Goal: Task Accomplishment & Management: Complete application form

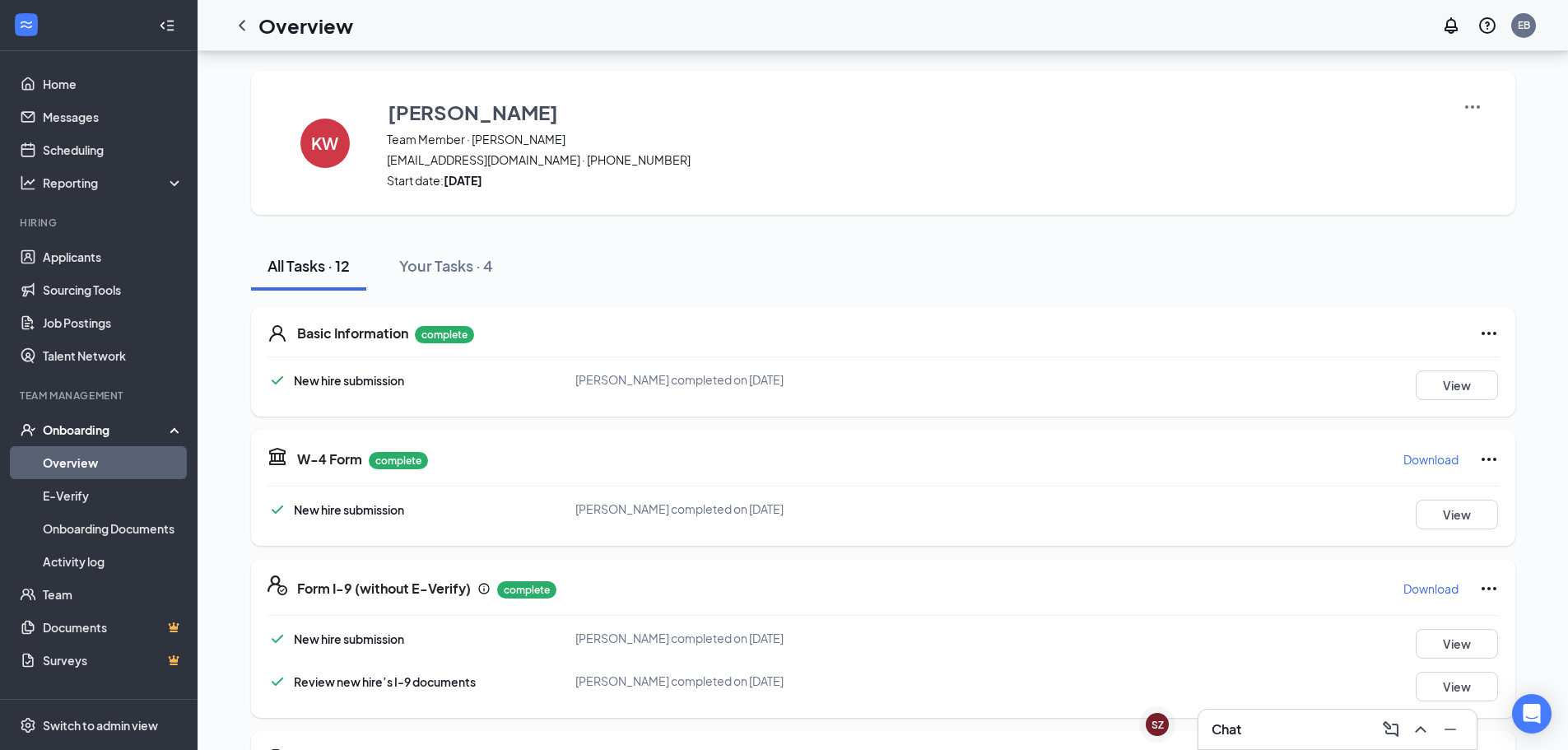
scroll to position [760, 0]
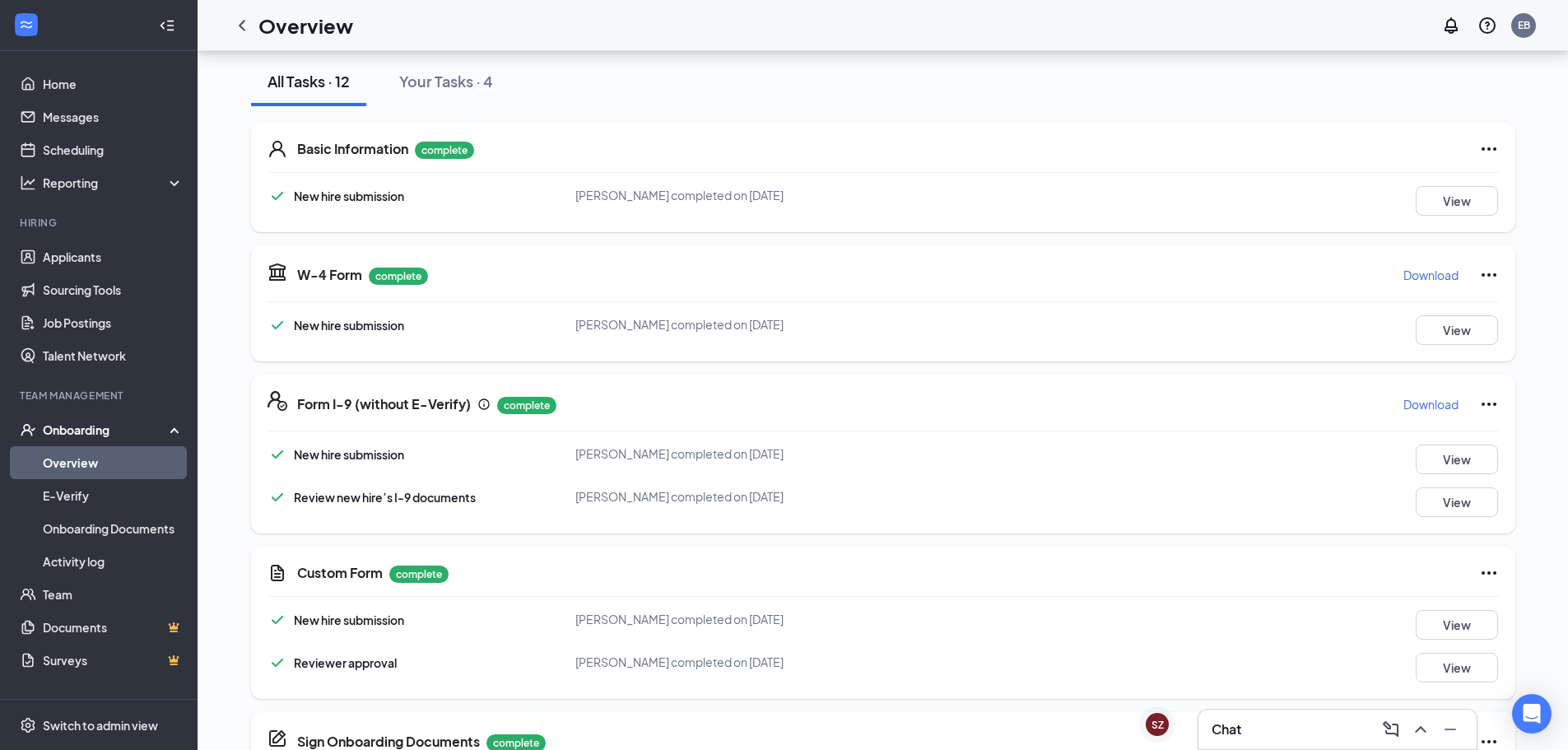
click at [118, 461] on link "Overview" at bounding box center [113, 463] width 140 height 33
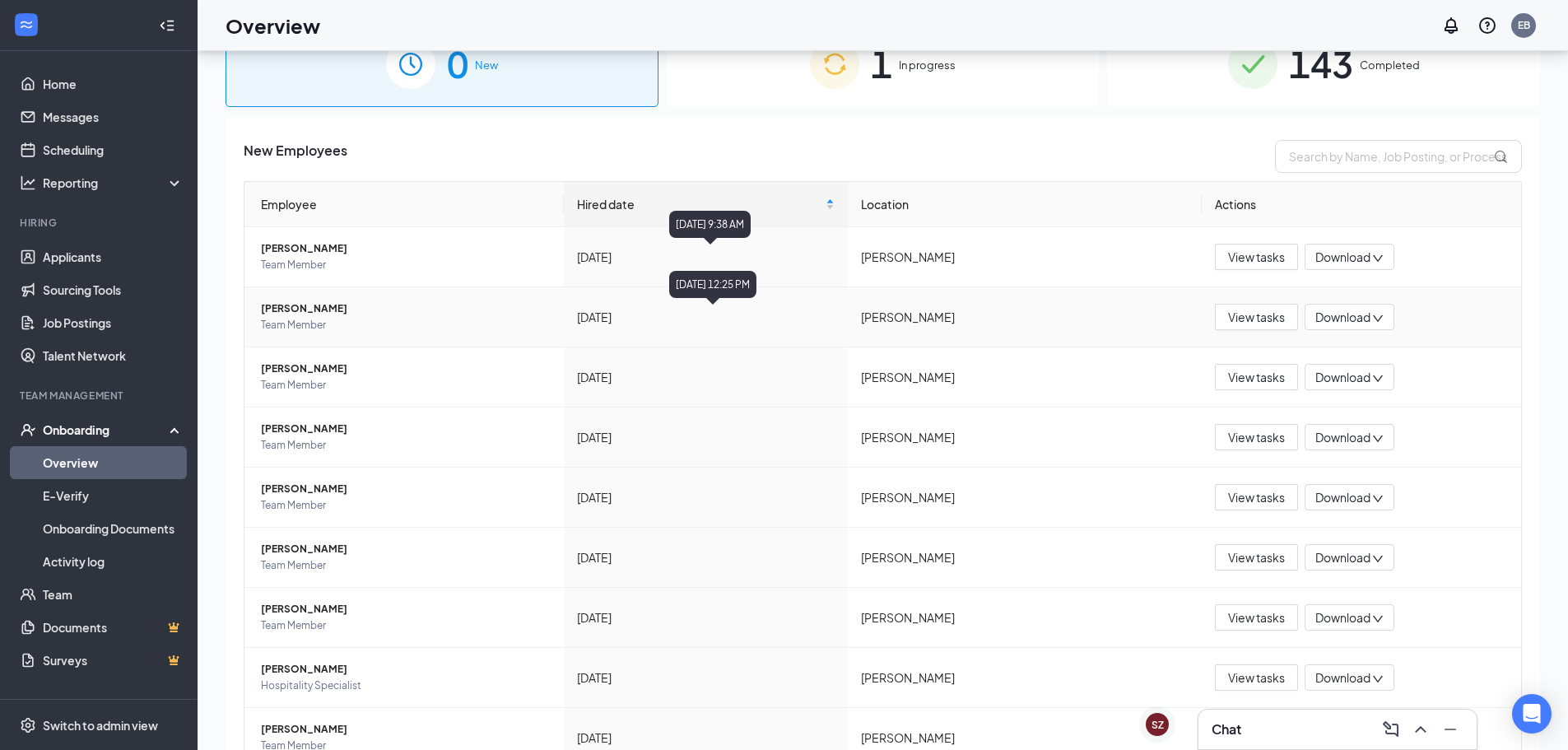
scroll to position [6, 0]
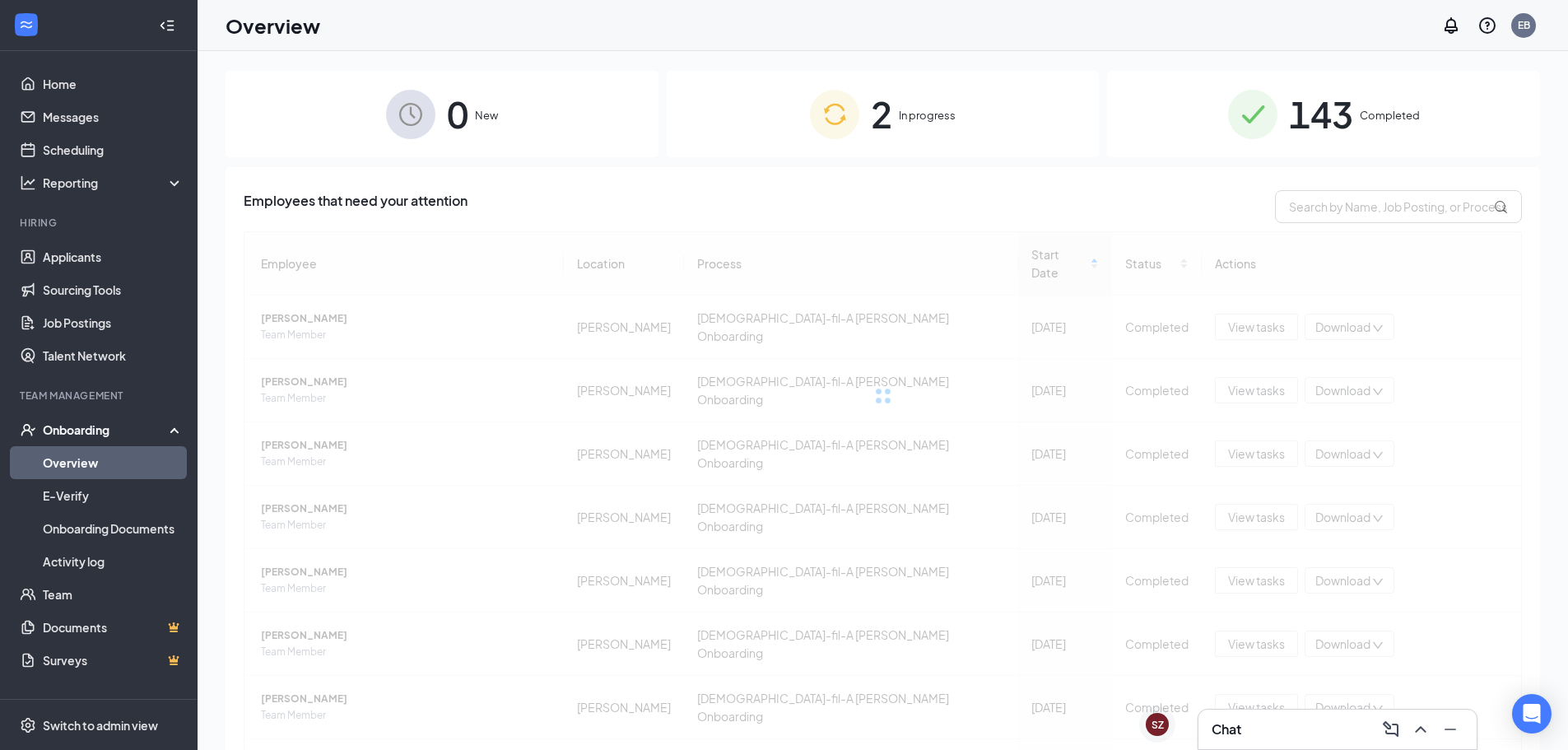
click at [784, 103] on div "2 In progress" at bounding box center [883, 115] width 433 height 87
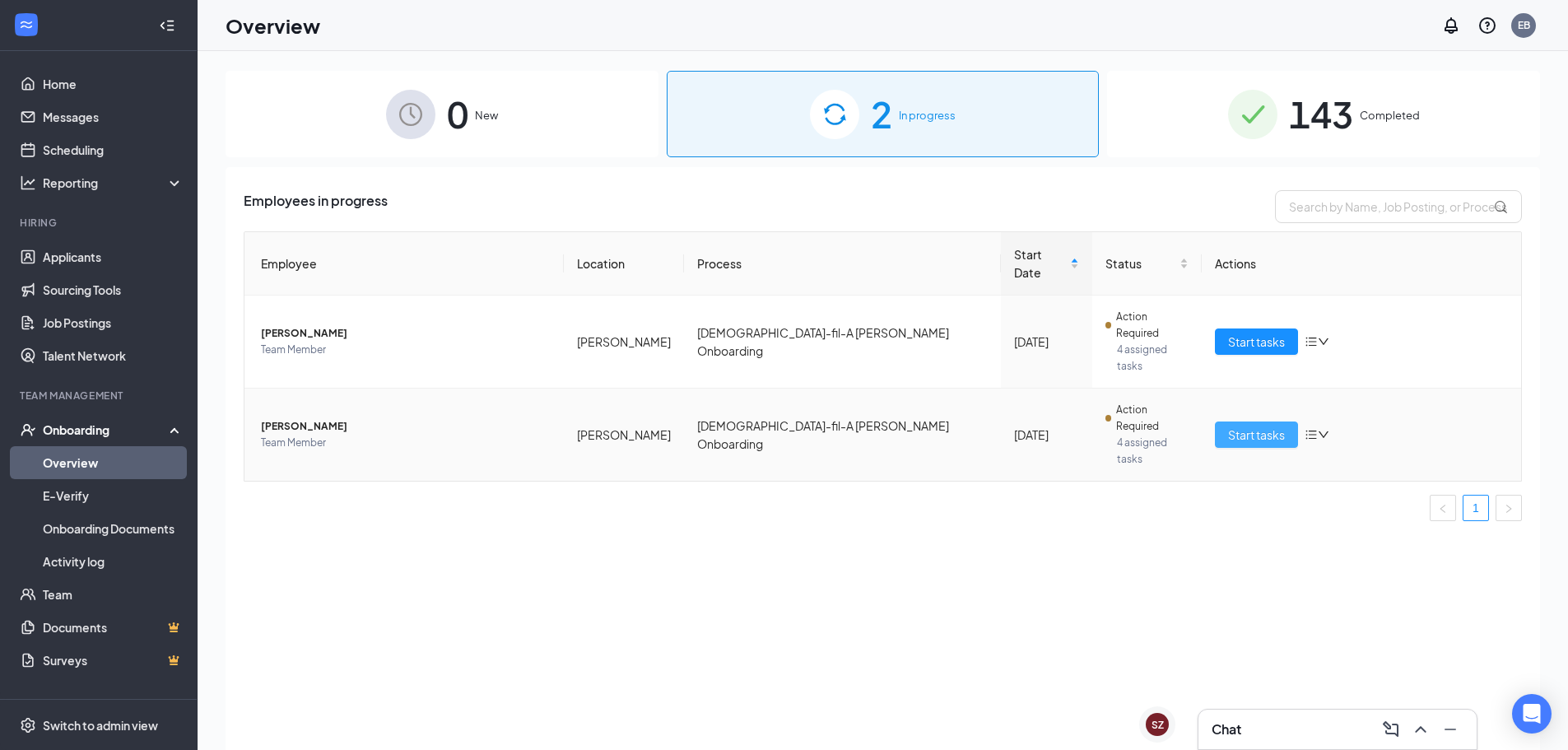
click at [1256, 421] on button "Start tasks" at bounding box center [1257, 434] width 83 height 27
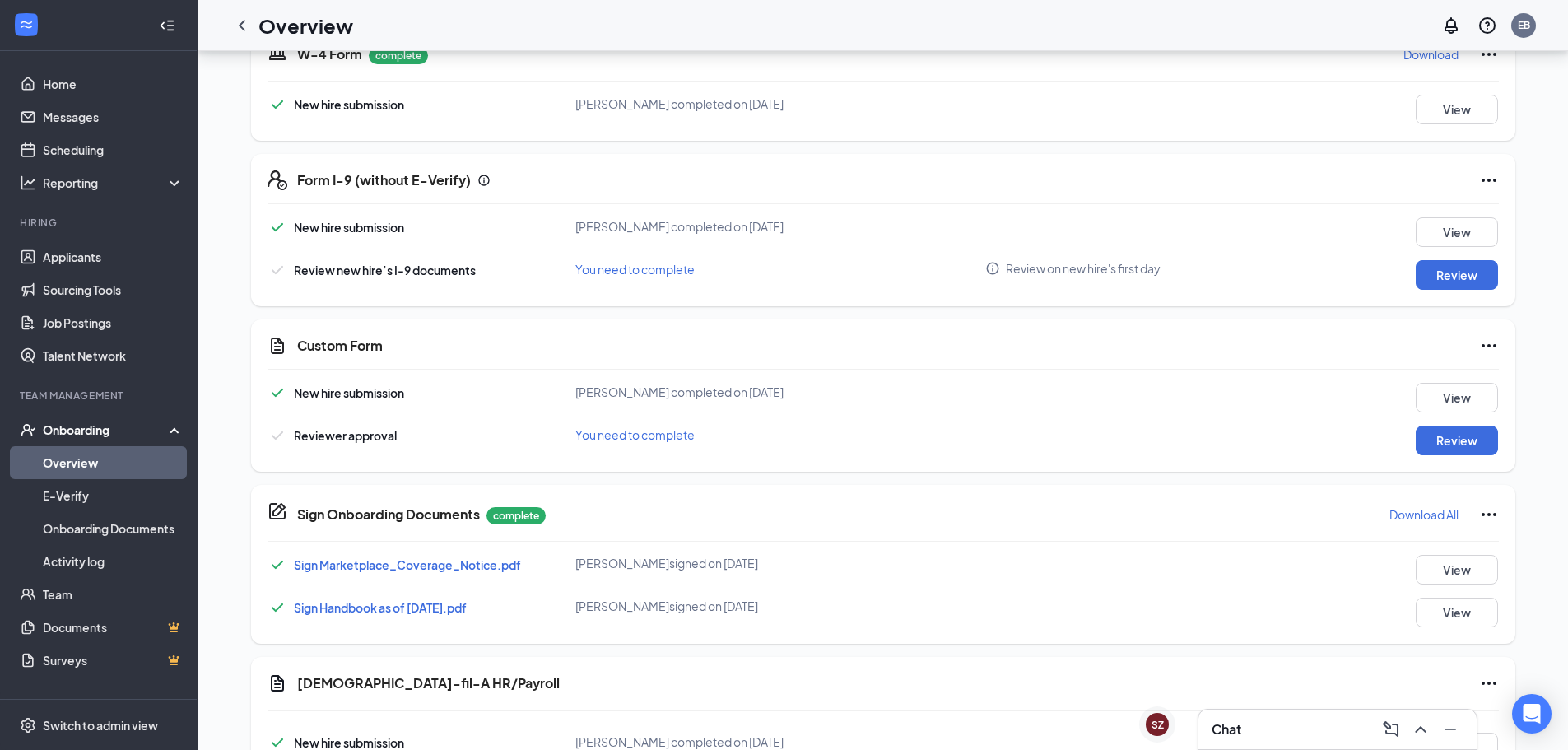
scroll to position [411, 0]
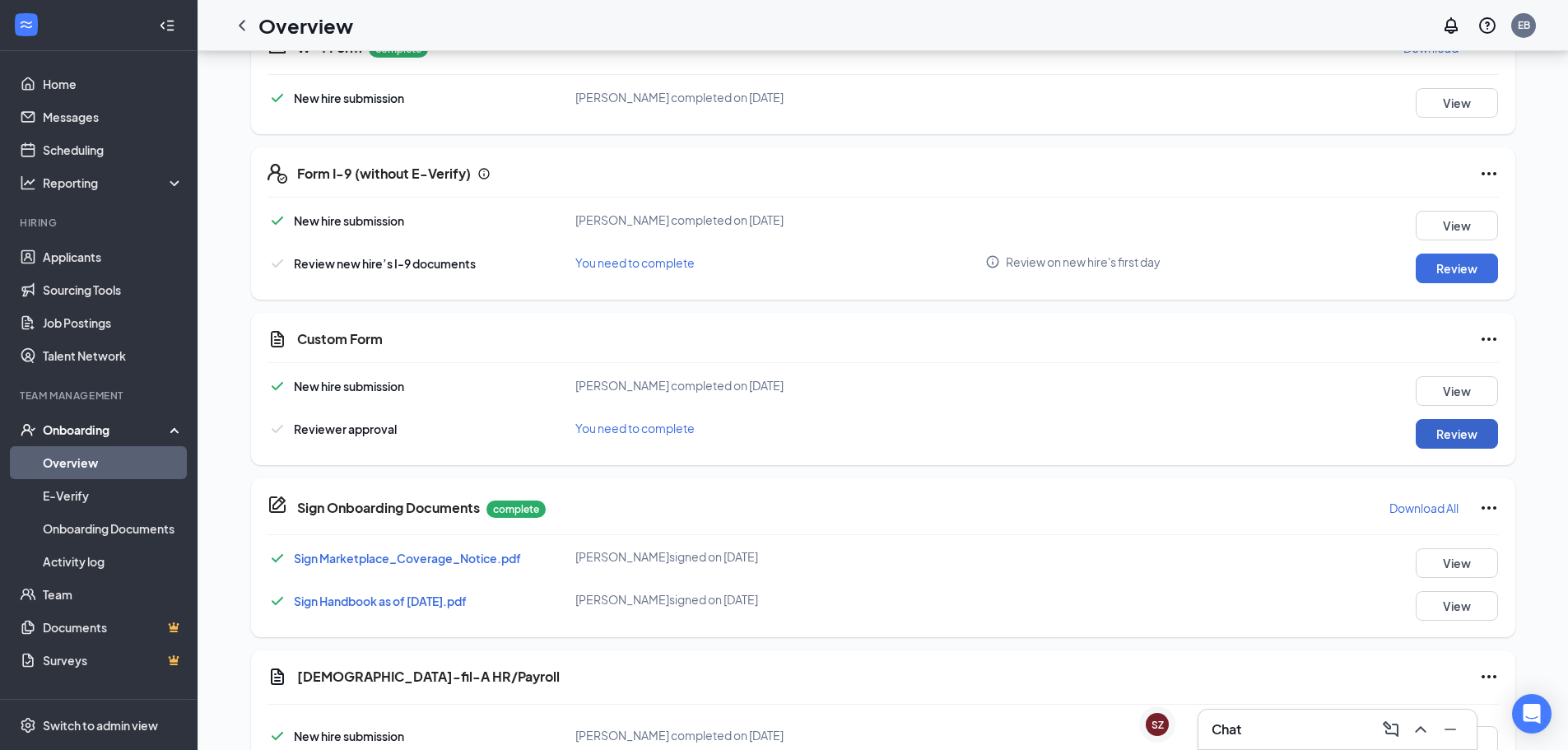
click at [1465, 425] on button "Review" at bounding box center [1456, 433] width 82 height 30
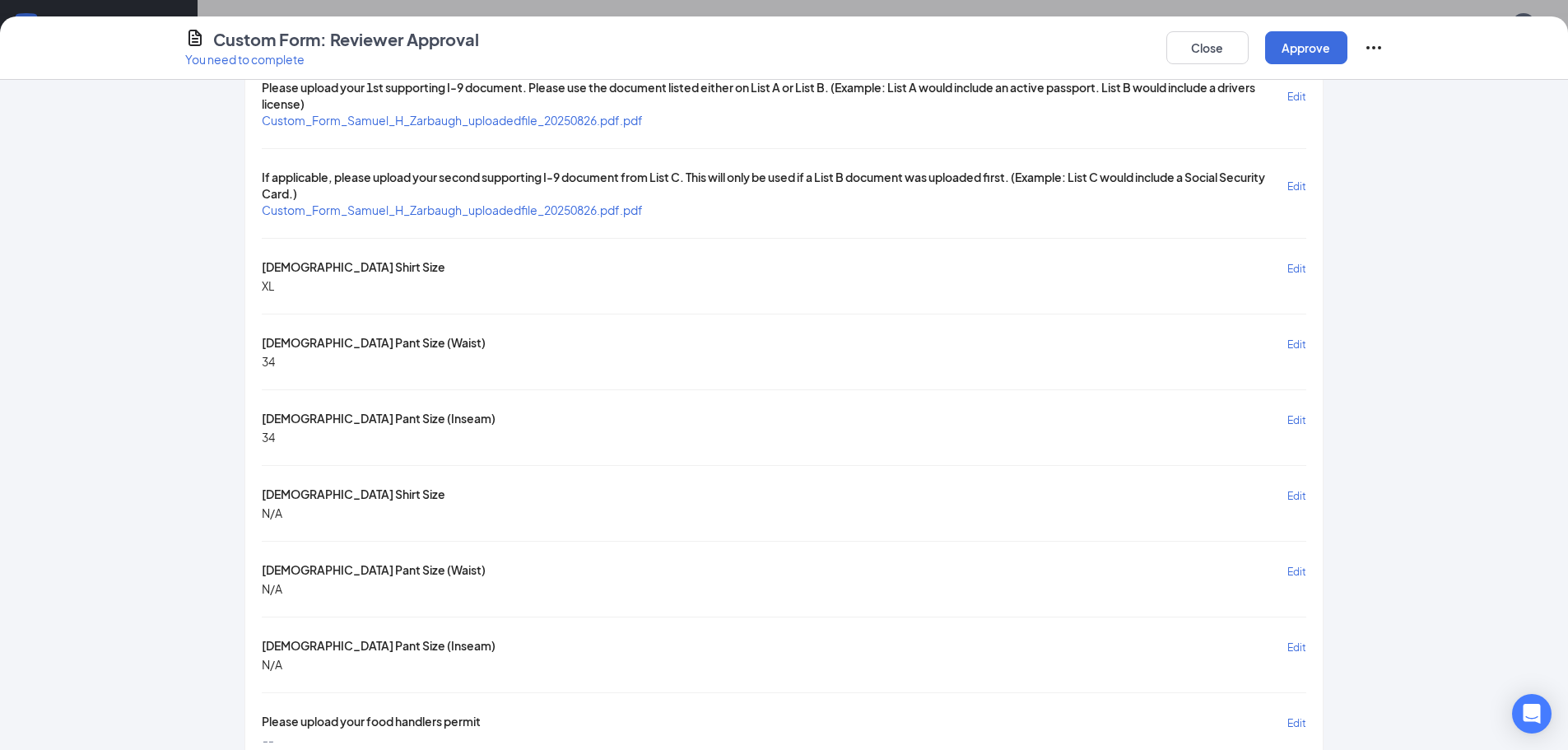
scroll to position [0, 0]
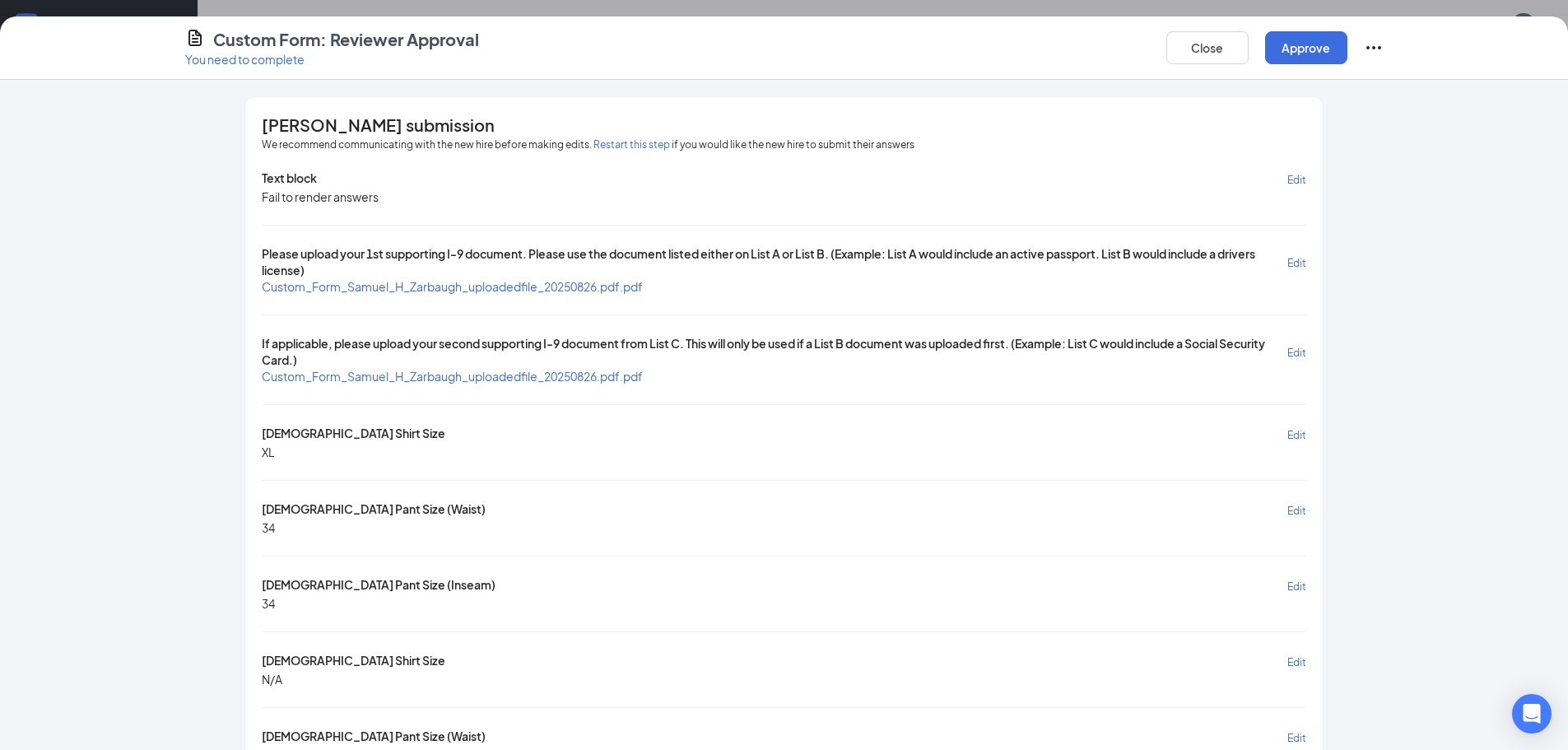
click at [422, 284] on span "Custom_Form_Samuel_H_Zarbaugh_uploadedfile_20250826.pdf.pdf" at bounding box center [452, 286] width 381 height 15
click at [502, 369] on span "Custom_Form_Samuel_H_Zarbaugh_uploadedfile_20250826.pdf.pdf" at bounding box center [452, 376] width 381 height 17
click at [499, 373] on span "Custom_Form_Samuel_H_Zarbaugh_uploadedfile_20250826.pdf.pdf" at bounding box center [452, 376] width 381 height 15
click at [1322, 42] on button "Approve" at bounding box center [1306, 48] width 82 height 33
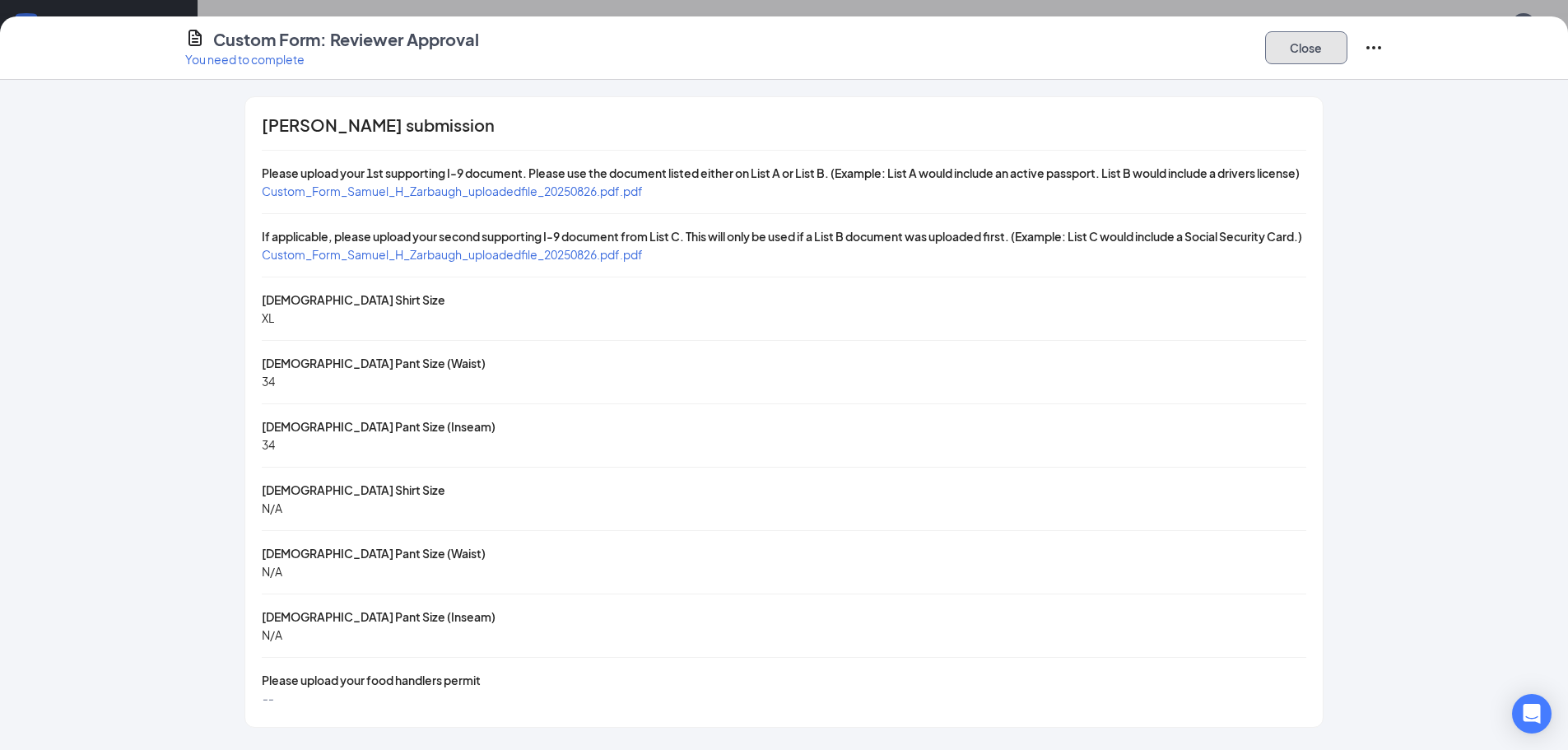
click at [1319, 49] on button "Close" at bounding box center [1306, 48] width 82 height 33
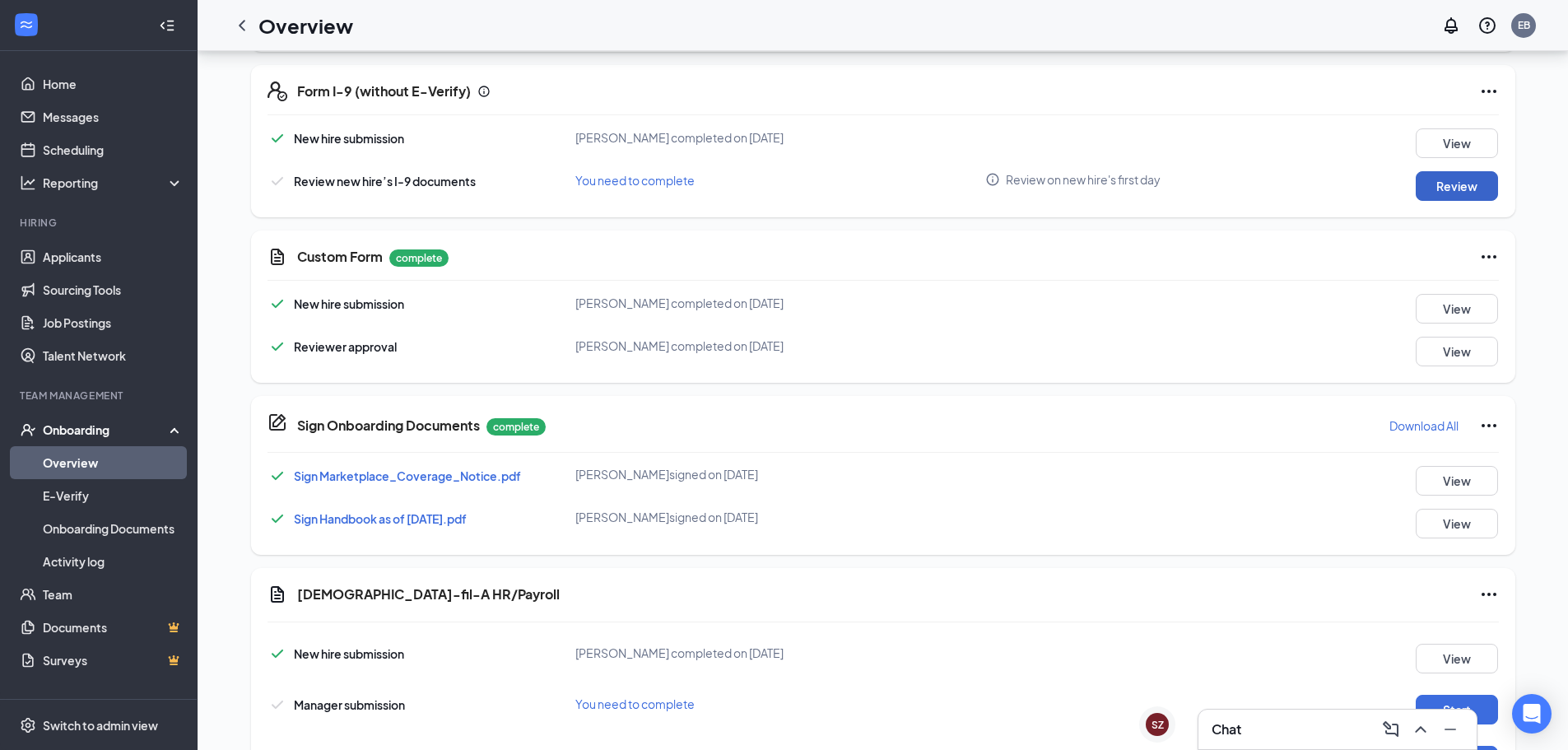
click at [1464, 180] on button "Review" at bounding box center [1456, 186] width 82 height 30
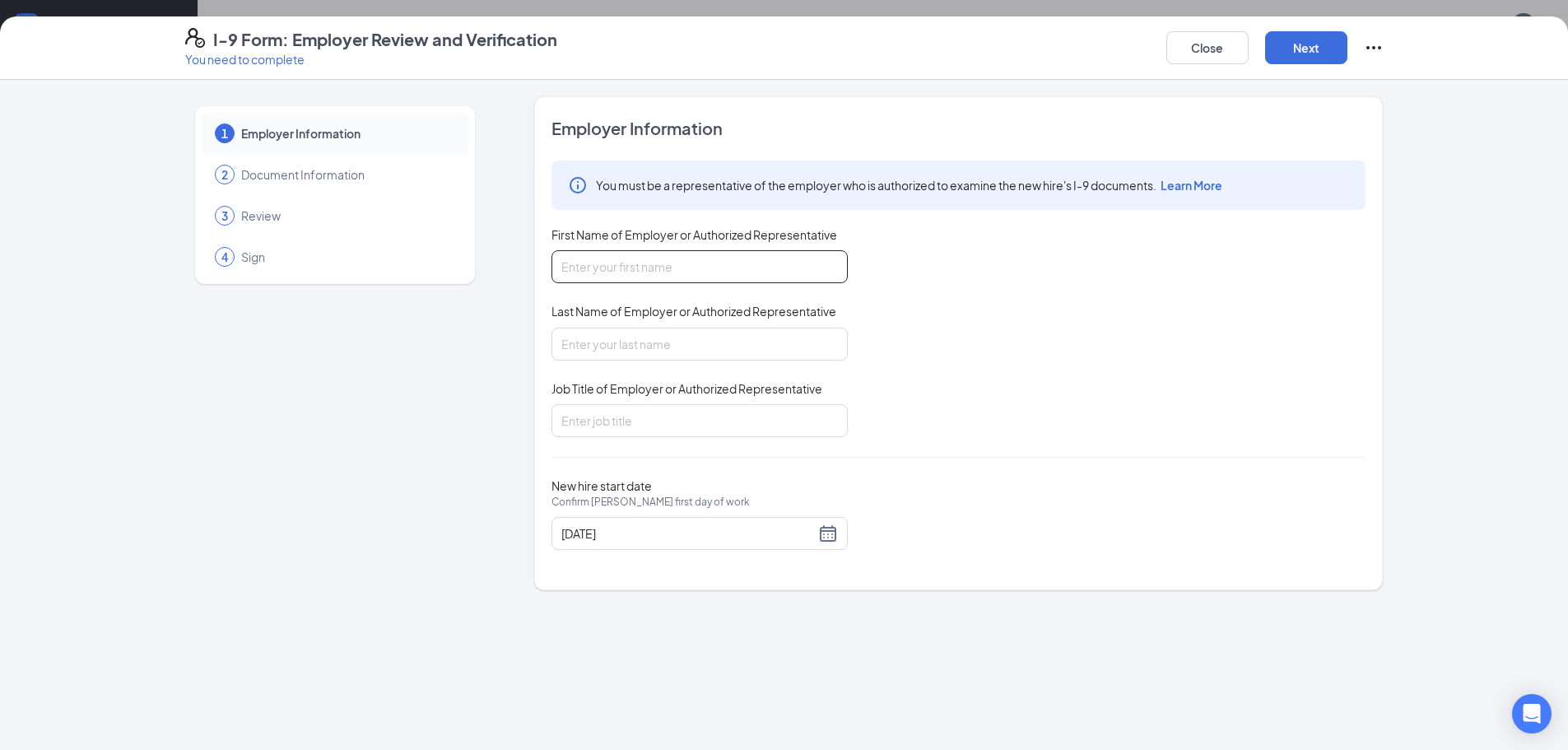
click at [743, 260] on input "First Name of Employer or Authorized Representative" at bounding box center [699, 267] width 297 height 33
type input "[PERSON_NAME]"
type input "Bond"
type input "HR/Admin Director"
click at [897, 471] on div "Employer Information You must be a representative of the employer who is author…" at bounding box center [958, 344] width 814 height 453
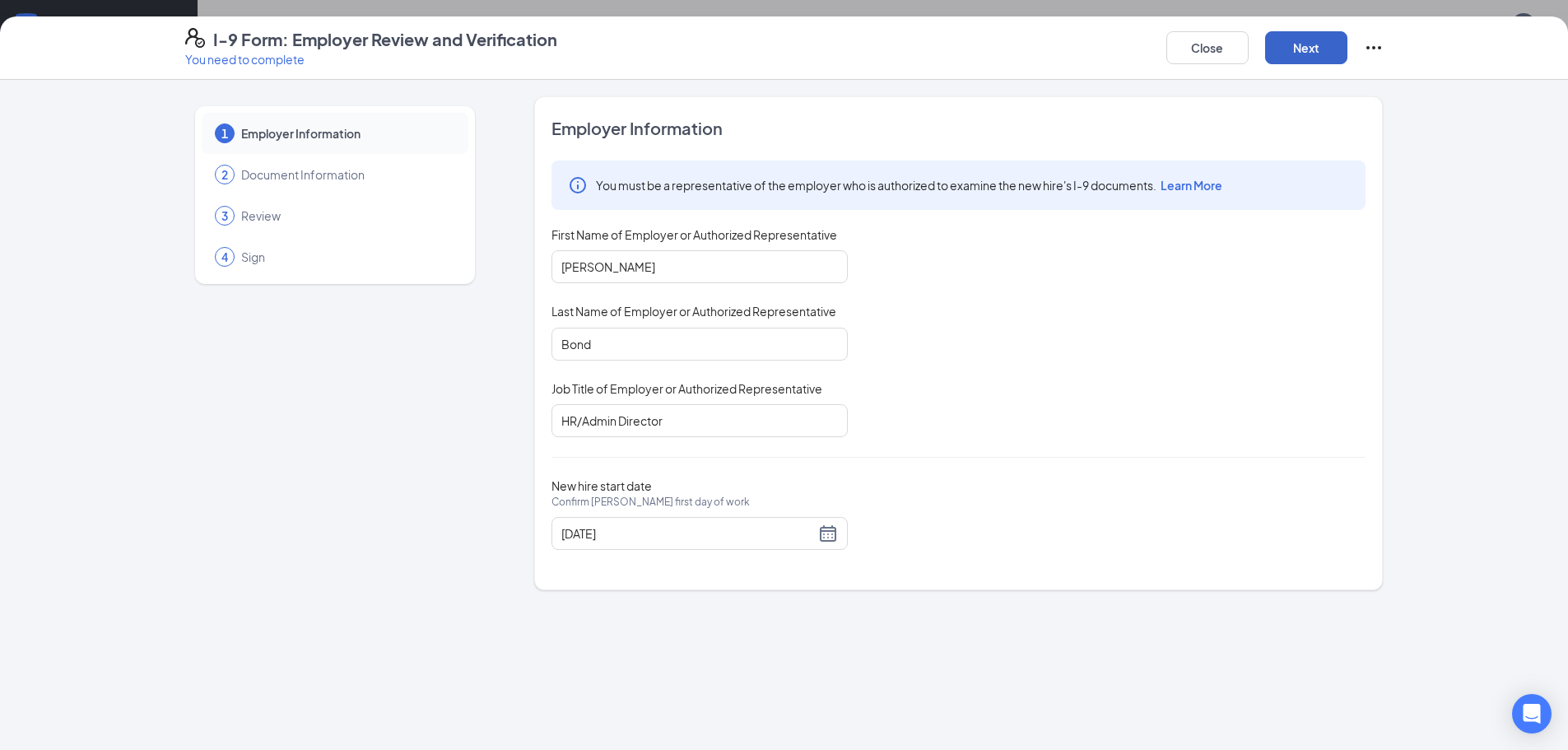
click at [1280, 53] on button "Next" at bounding box center [1306, 48] width 82 height 33
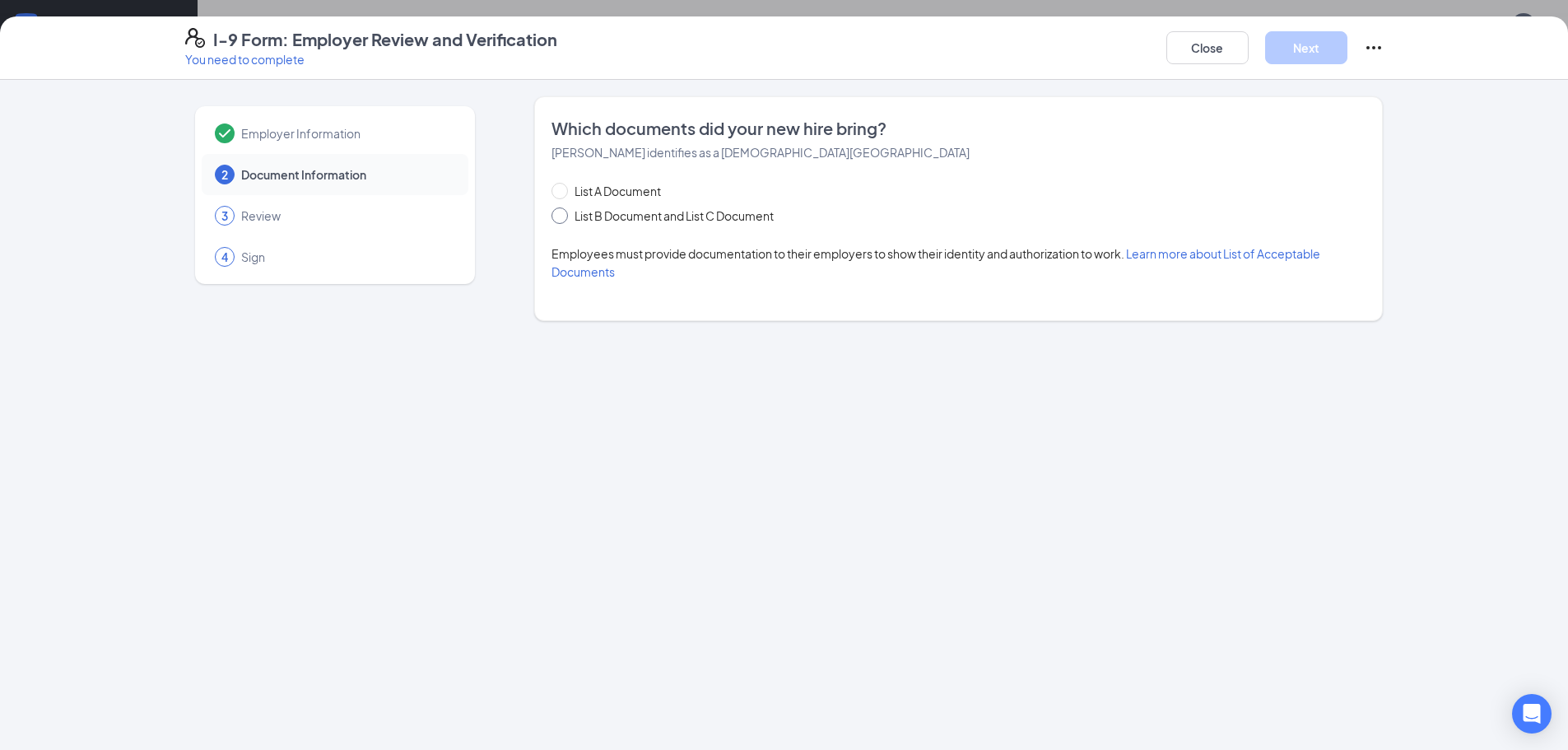
click at [622, 212] on span "List B Document and List C Document" at bounding box center [675, 216] width 213 height 18
click at [563, 212] on input "List B Document and List C Document" at bounding box center [557, 212] width 11 height 11
radio input "true"
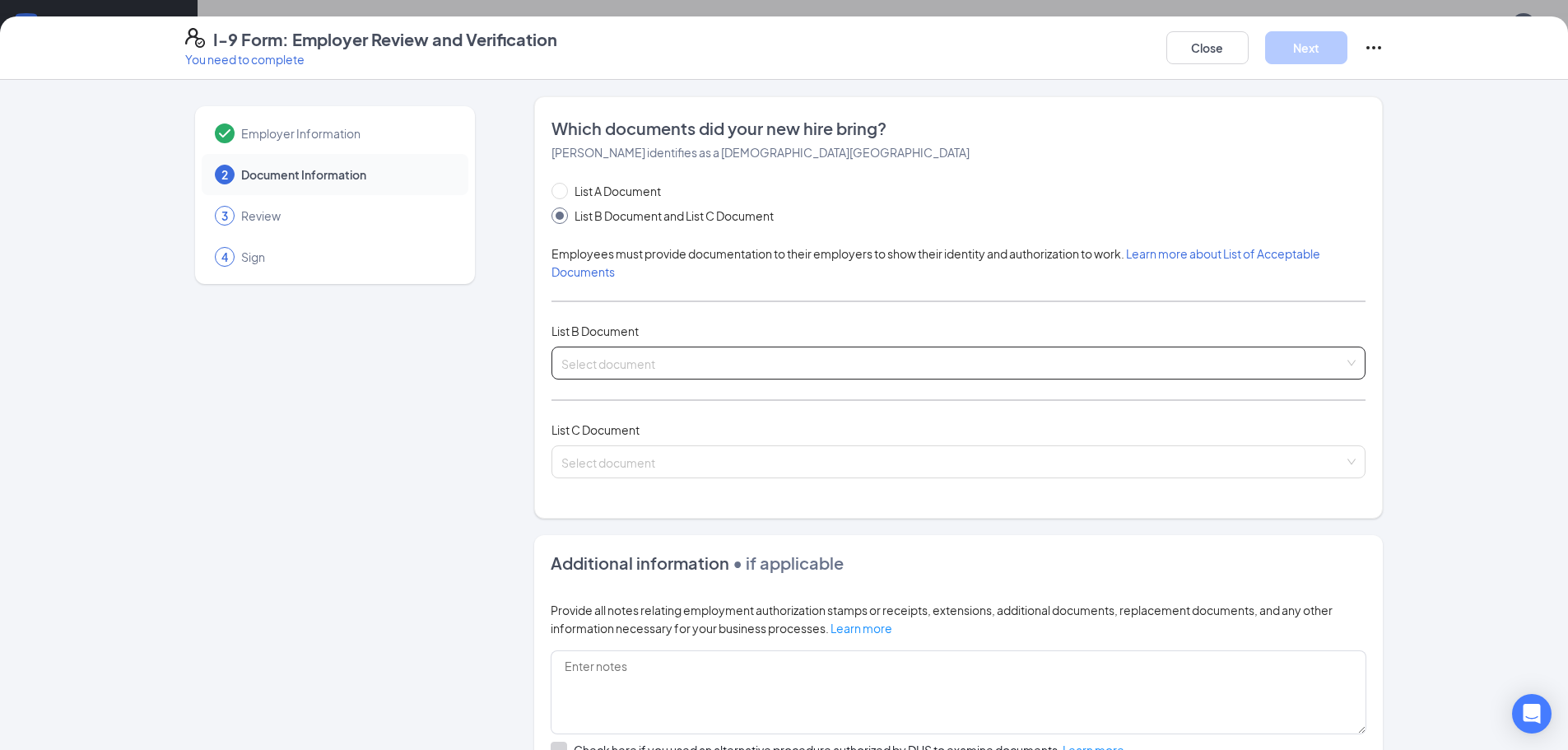
click at [635, 379] on div "Select document" at bounding box center [958, 363] width 814 height 33
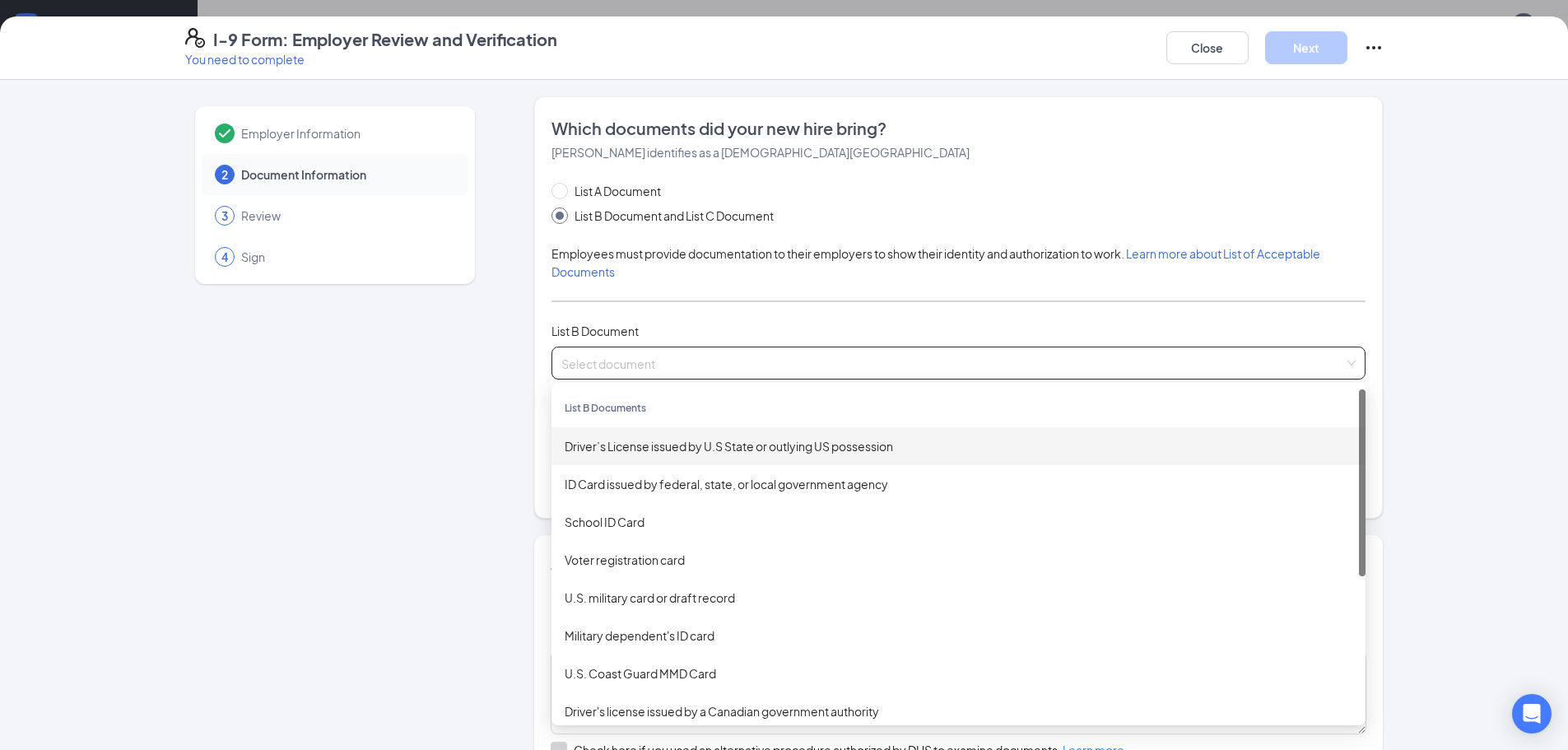
click at [637, 439] on div "Driver’s License issued by U.S State or outlying US possession" at bounding box center [958, 446] width 788 height 18
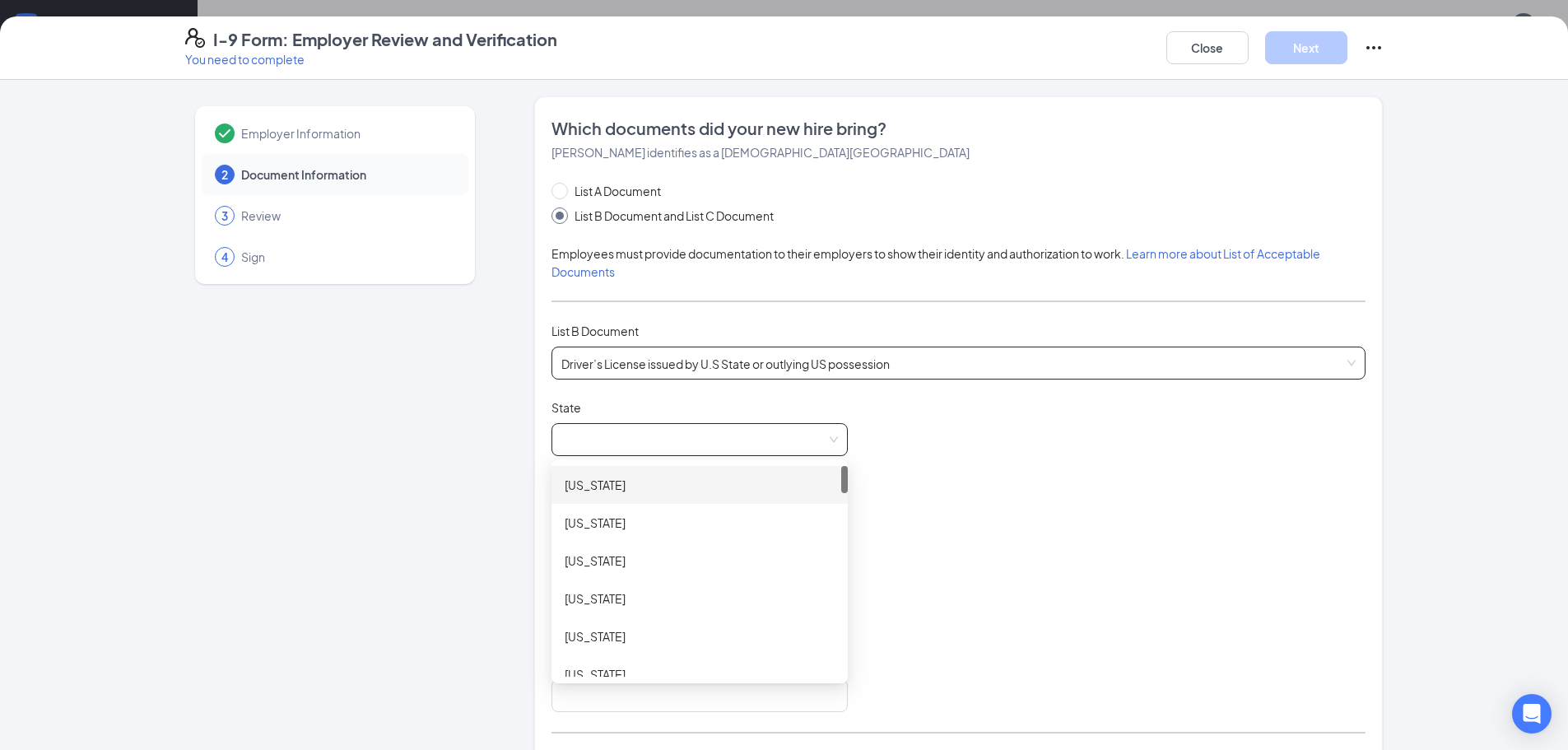
click at [705, 438] on span at bounding box center [699, 440] width 276 height 31
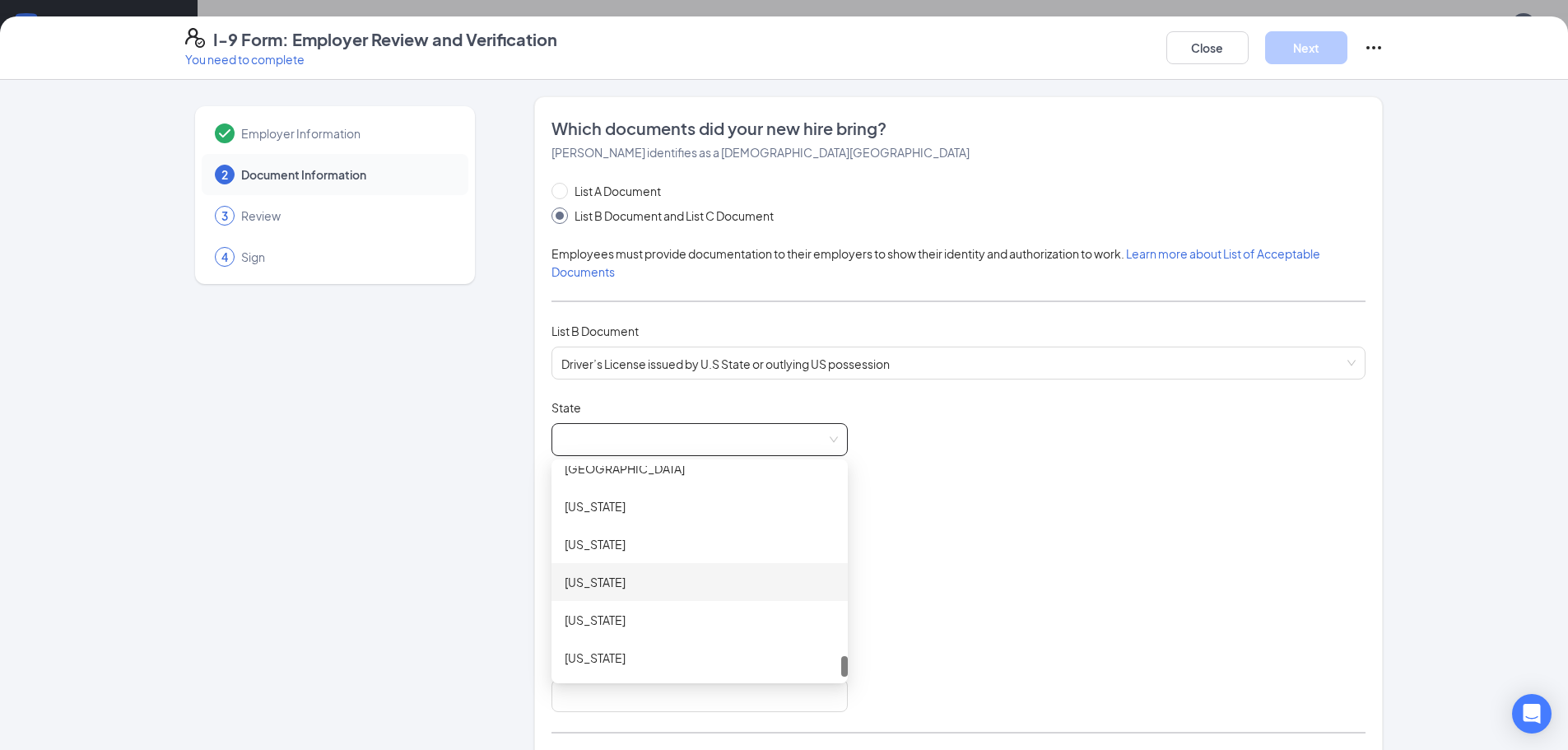
scroll to position [1745, 0]
click at [587, 522] on div "[US_STATE]" at bounding box center [699, 519] width 270 height 18
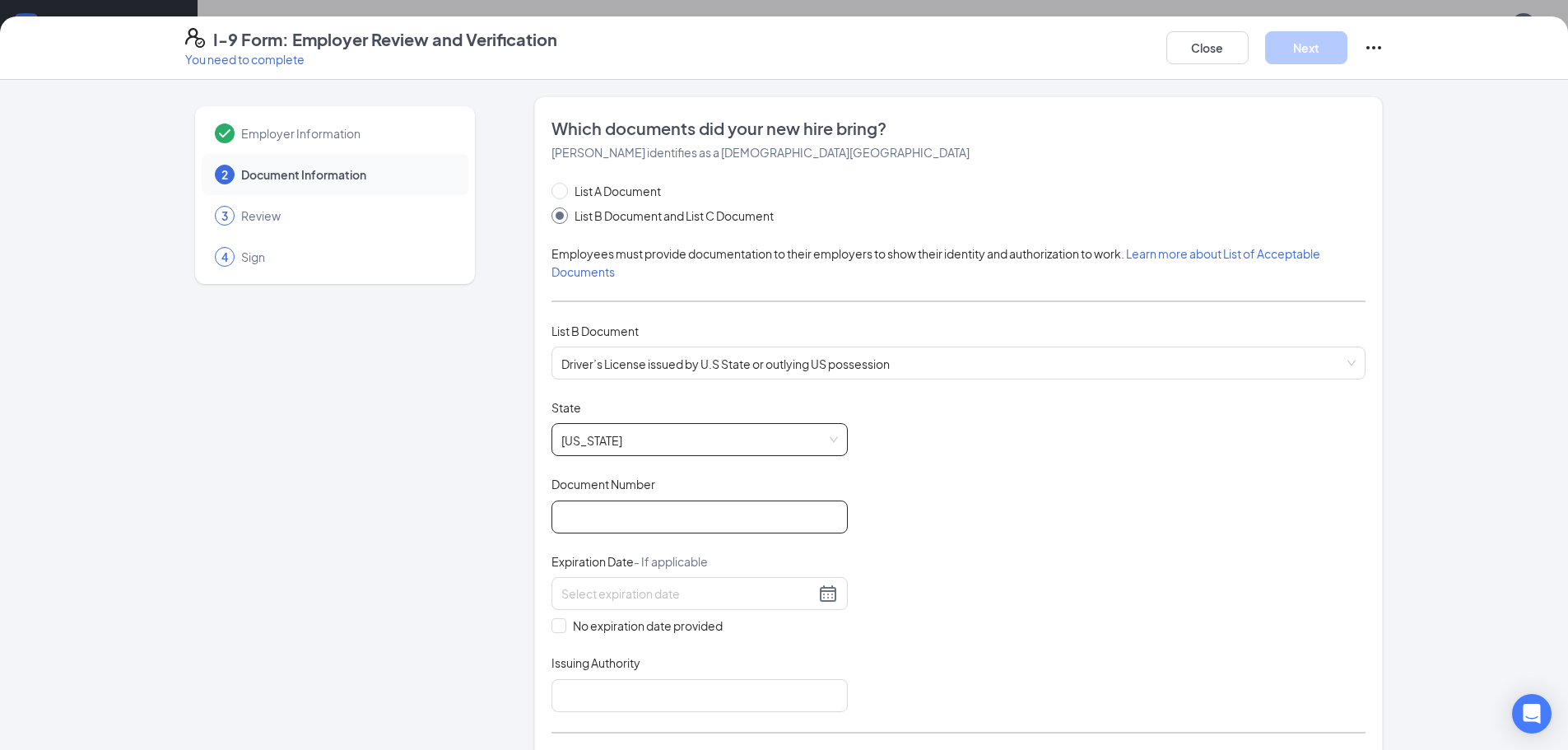
click at [637, 516] on input "Document Number" at bounding box center [699, 517] width 297 height 33
type input "49510328"
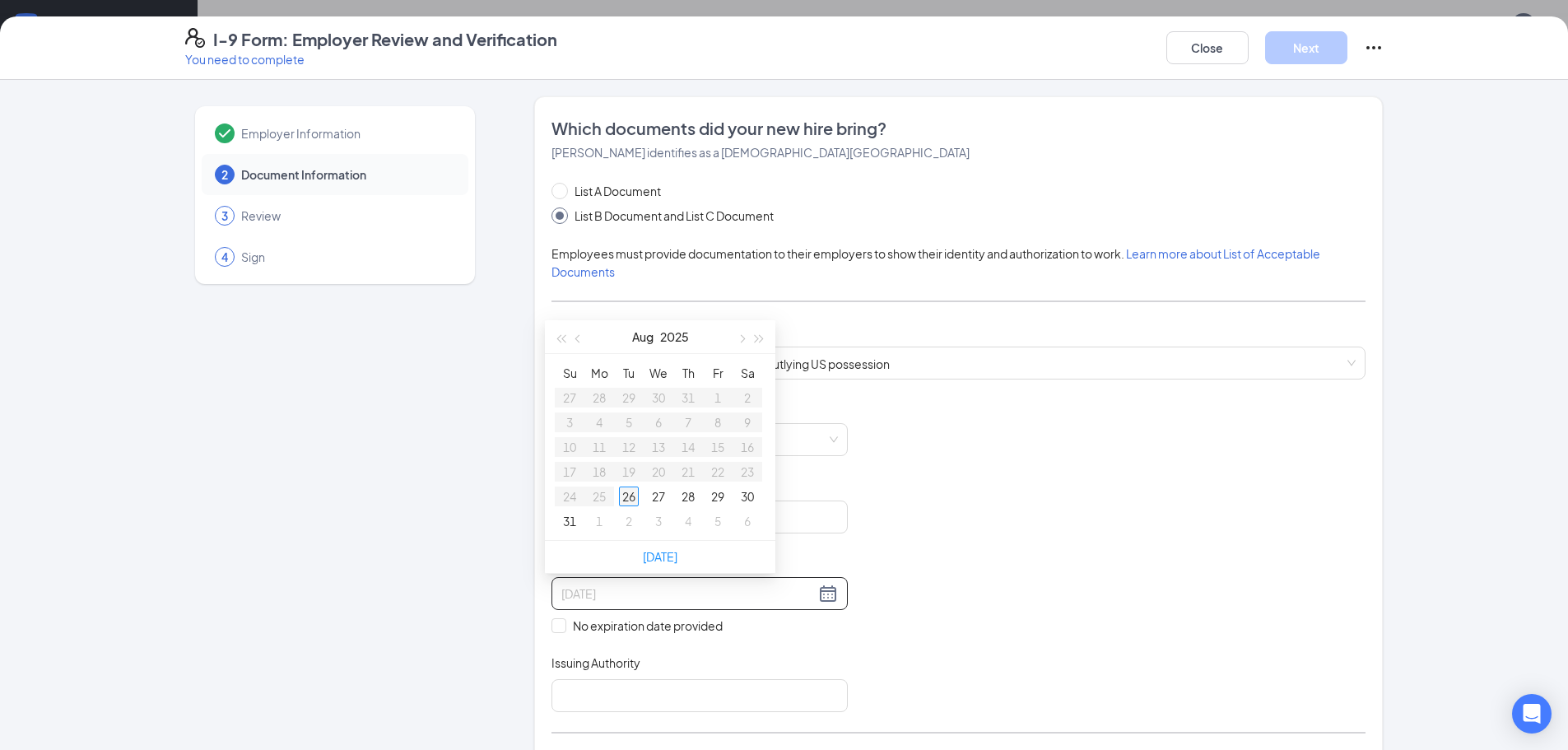
click at [623, 500] on div "26" at bounding box center [628, 496] width 19 height 19
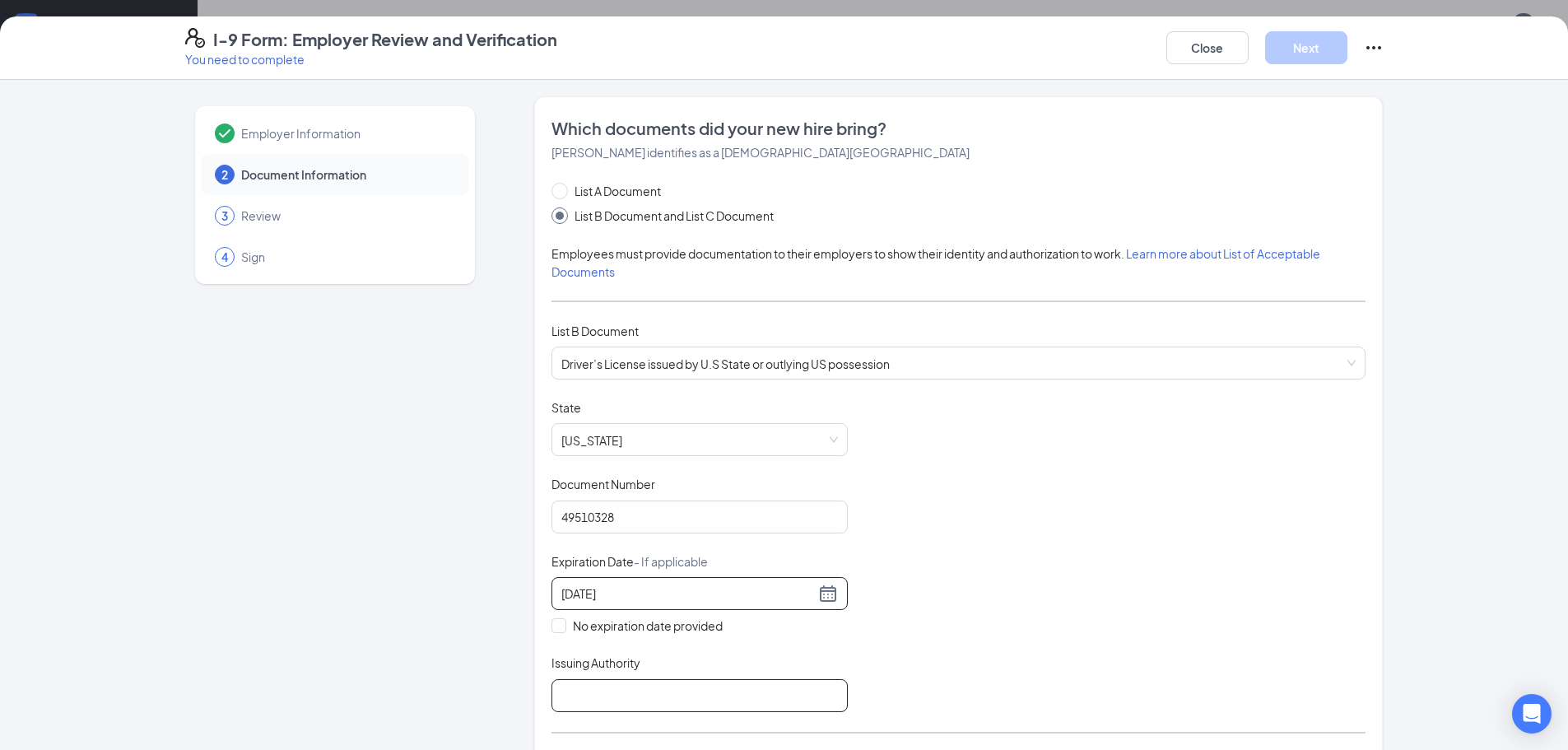
type input "[DATE]"
click at [657, 685] on input "Issuing Authority" at bounding box center [699, 696] width 297 height 33
type input "[US_STATE] DPS"
click at [974, 542] on div "Document Title Driver’s License issued by U.S State or outlying US possession S…" at bounding box center [958, 555] width 814 height 313
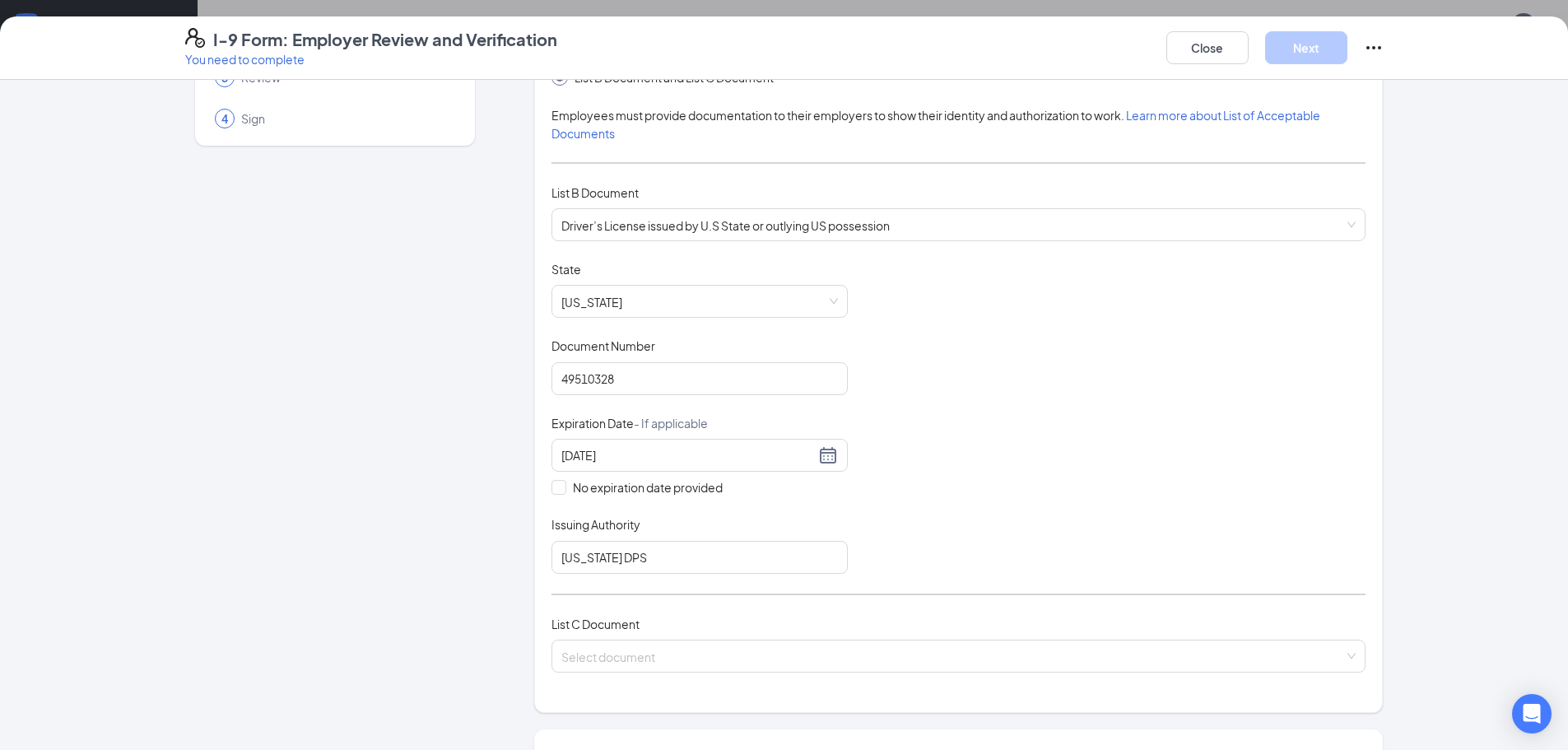
scroll to position [247, 0]
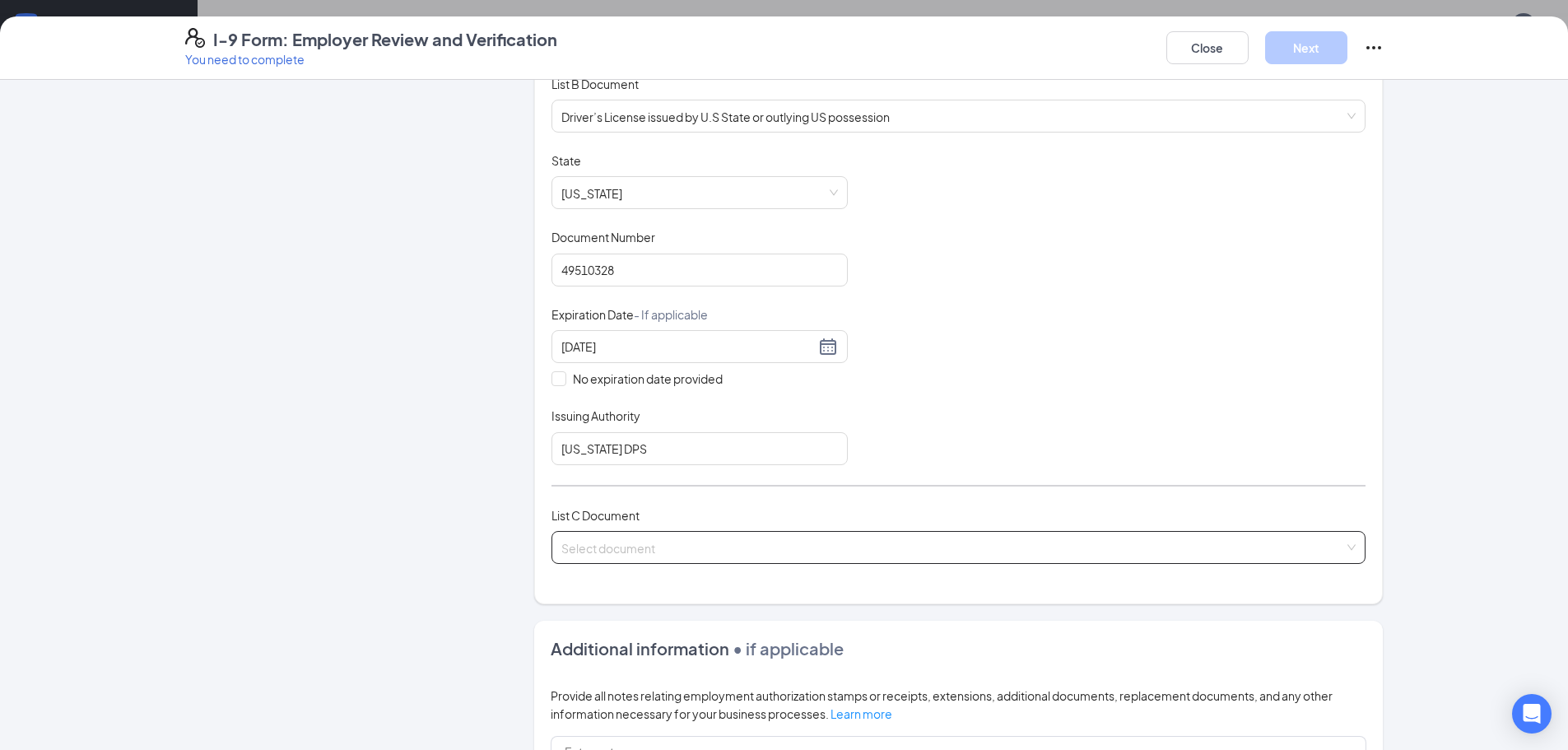
click at [721, 551] on input "search" at bounding box center [953, 543] width 783 height 25
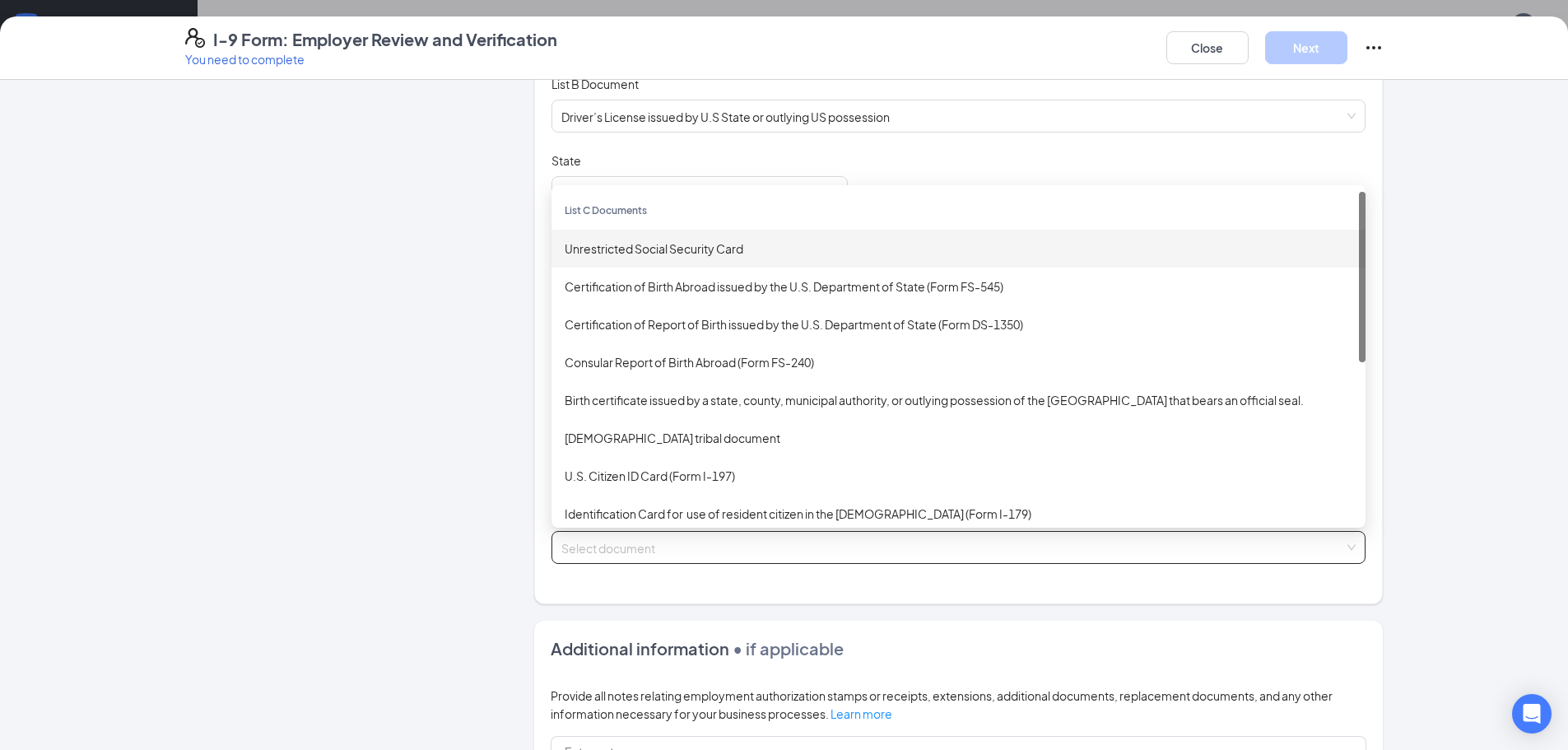
click at [672, 253] on div "Unrestricted Social Security Card" at bounding box center [958, 248] width 788 height 18
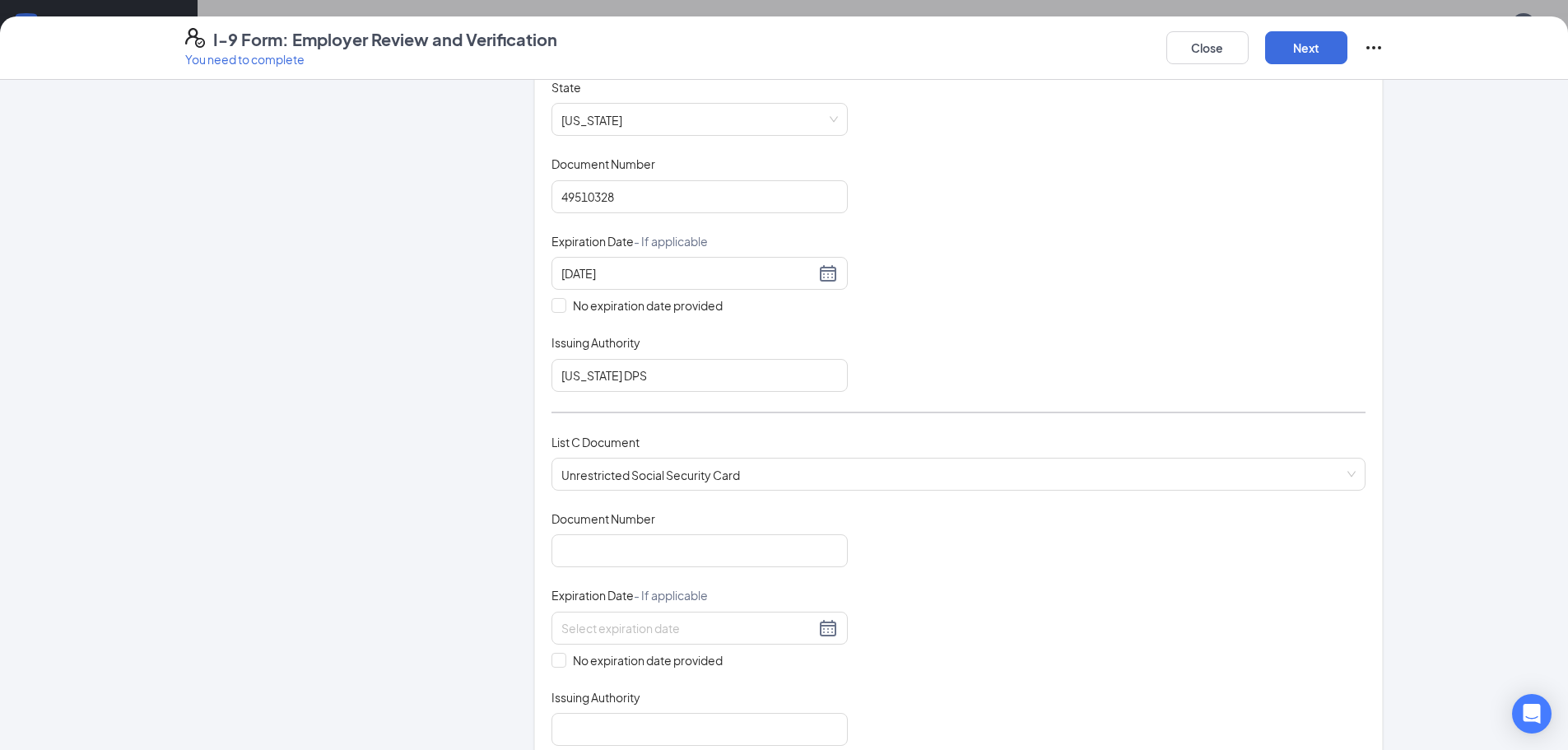
scroll to position [329, 0]
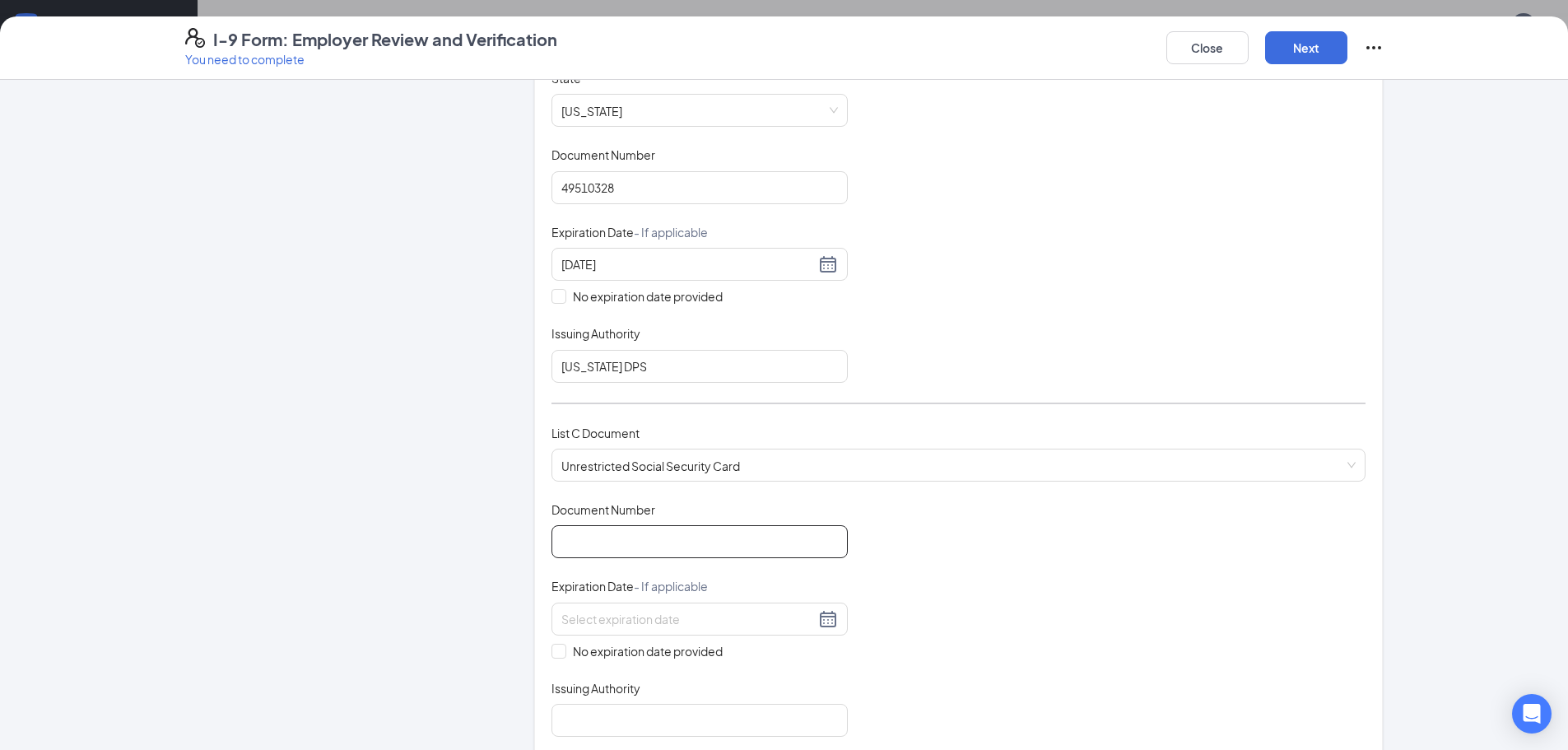
click at [610, 553] on input "Document Number" at bounding box center [699, 541] width 297 height 33
type input "650443185"
click at [566, 652] on span "No expiration date provided" at bounding box center [648, 651] width 163 height 18
click at [563, 652] on input "No expiration date provided" at bounding box center [557, 649] width 11 height 11
checkbox input "true"
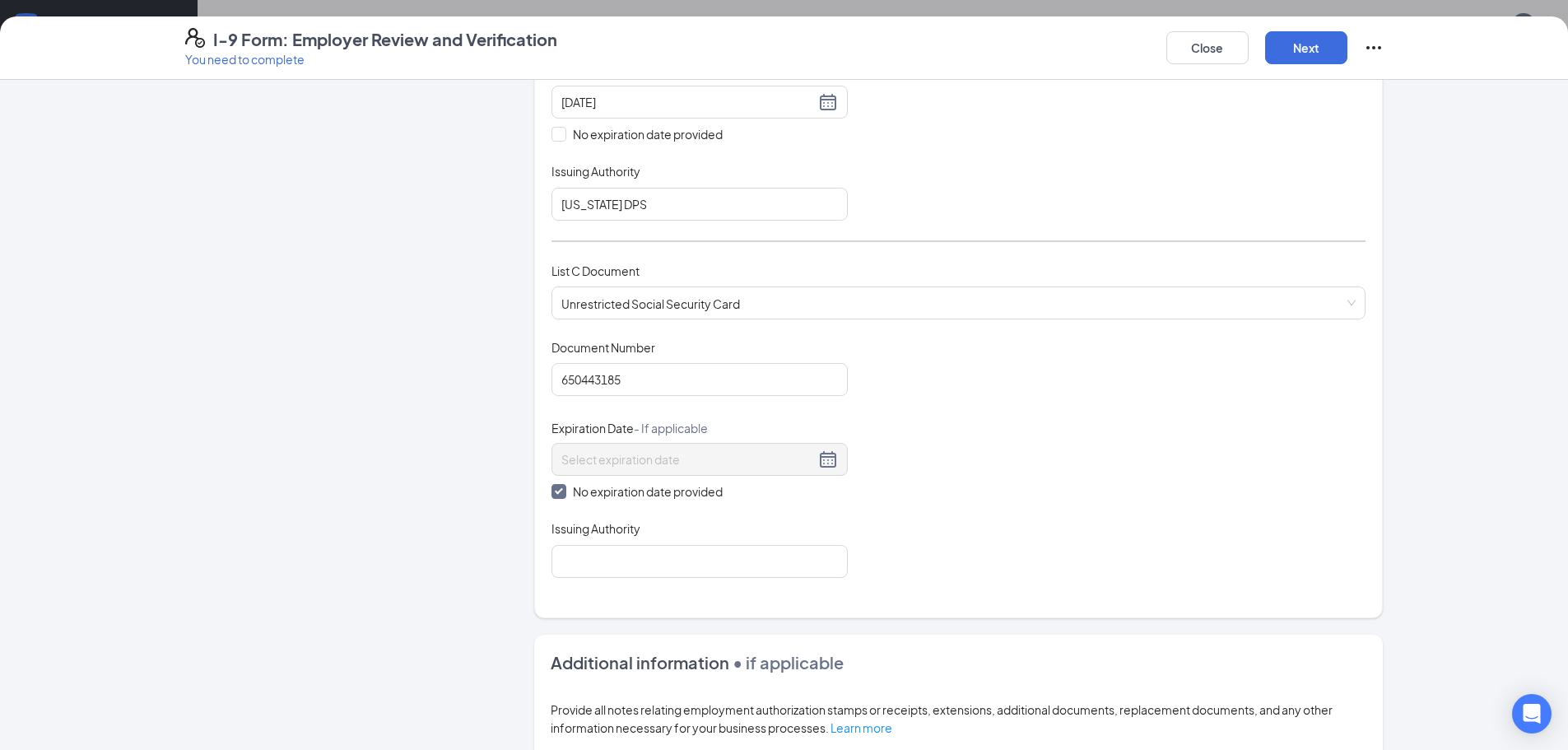
scroll to position [494, 0]
click at [598, 557] on input "Issuing Authority" at bounding box center [699, 559] width 297 height 33
type input "Social Security Administration"
click at [881, 480] on div "Document Title Unrestricted Social Security Card Document Number 650443185 Expi…" at bounding box center [958, 455] width 814 height 238
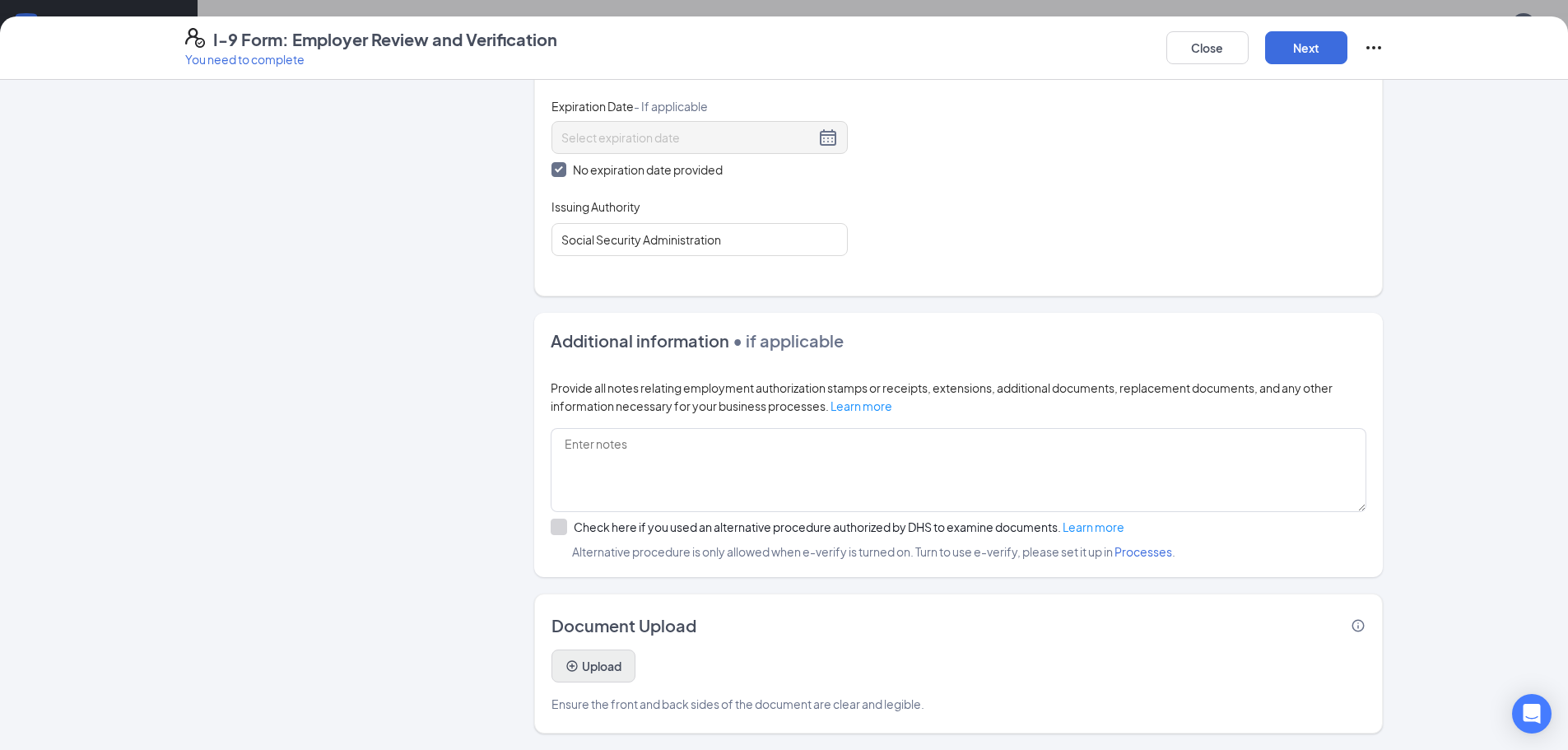
scroll to position [754, 0]
click at [617, 669] on button "Upload" at bounding box center [593, 666] width 84 height 33
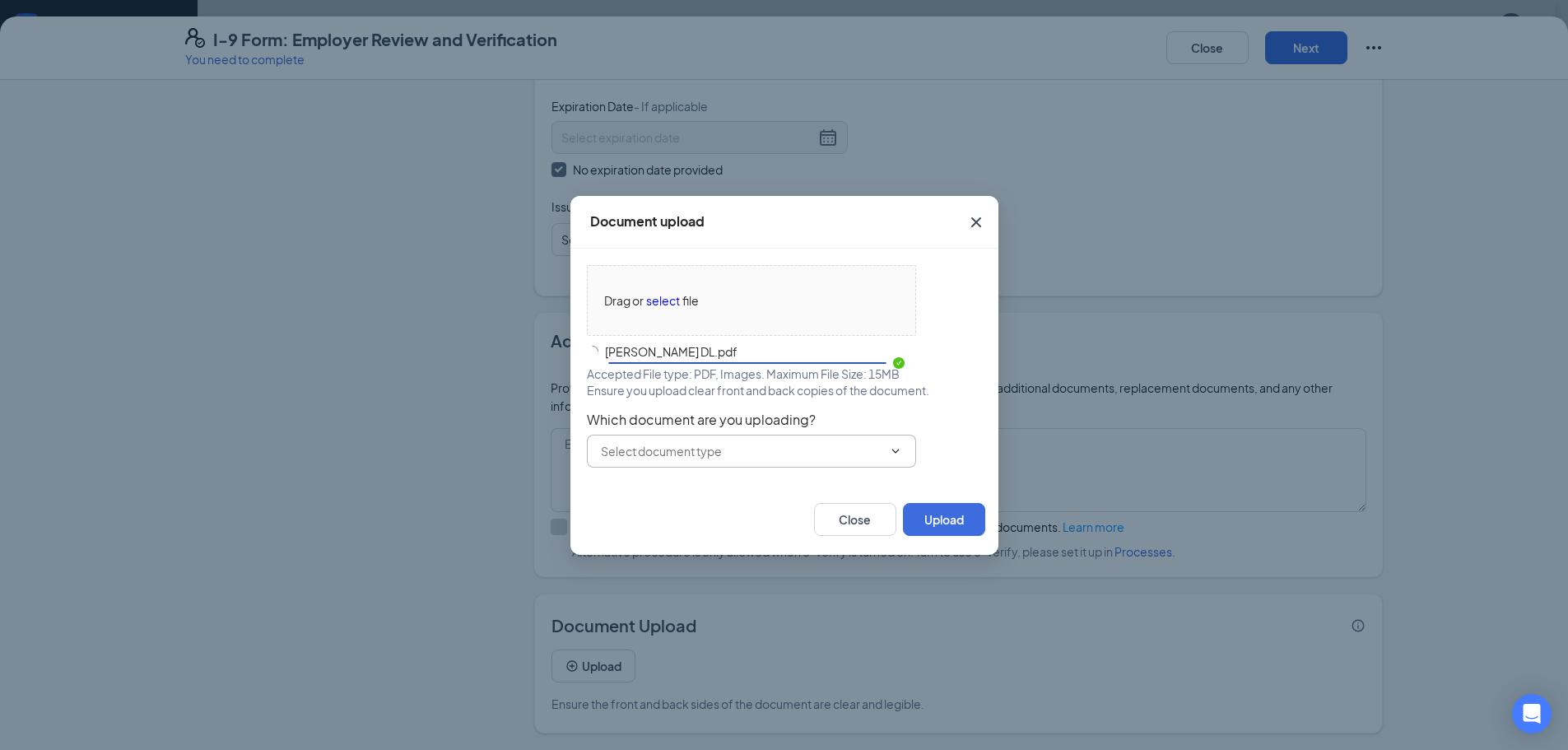
click at [767, 447] on div "Drag or select file [PERSON_NAME] DL.pdf Accepted File type: PDF, Images. Maxim…" at bounding box center [784, 366] width 395 height 202
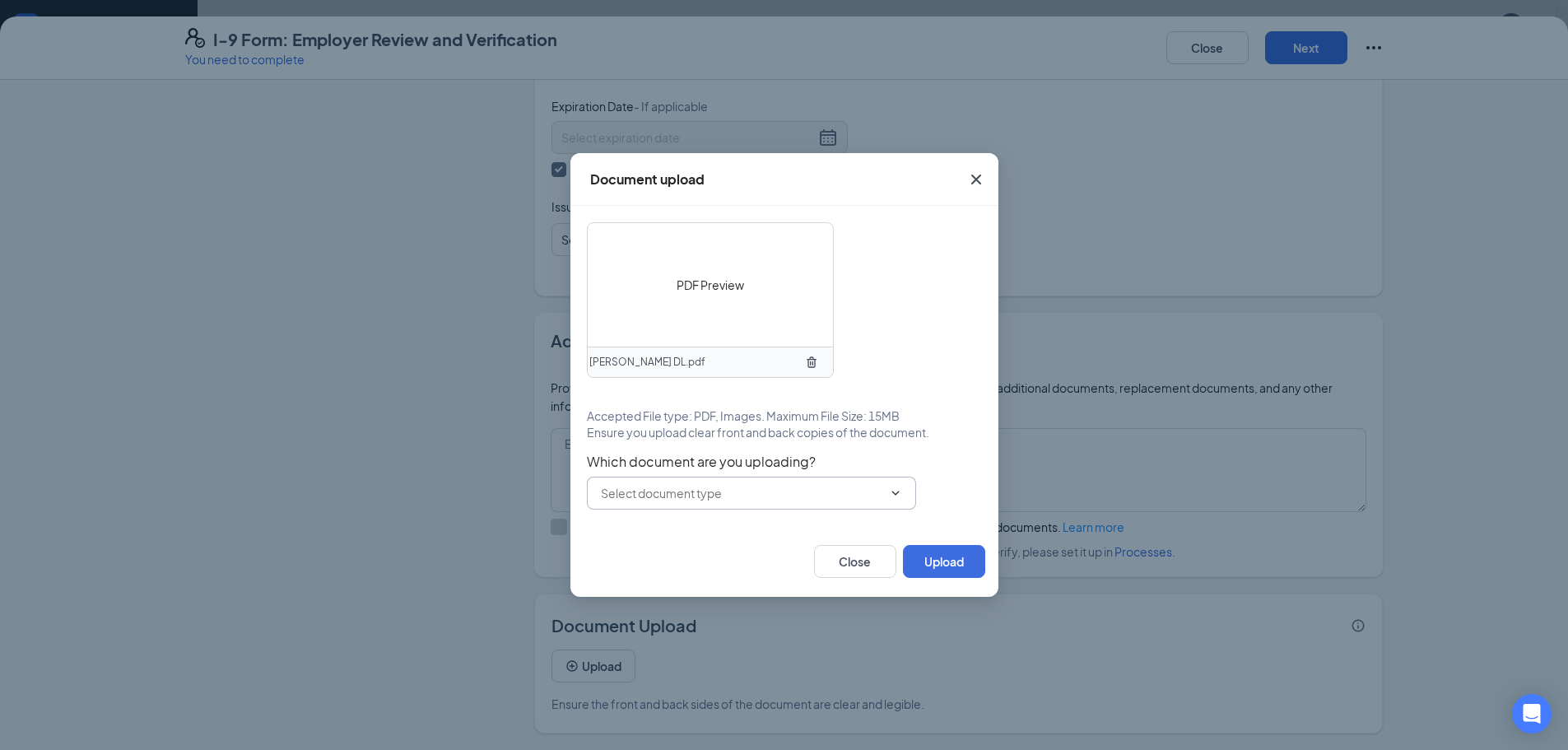
click at [745, 490] on input "text" at bounding box center [741, 493] width 282 height 18
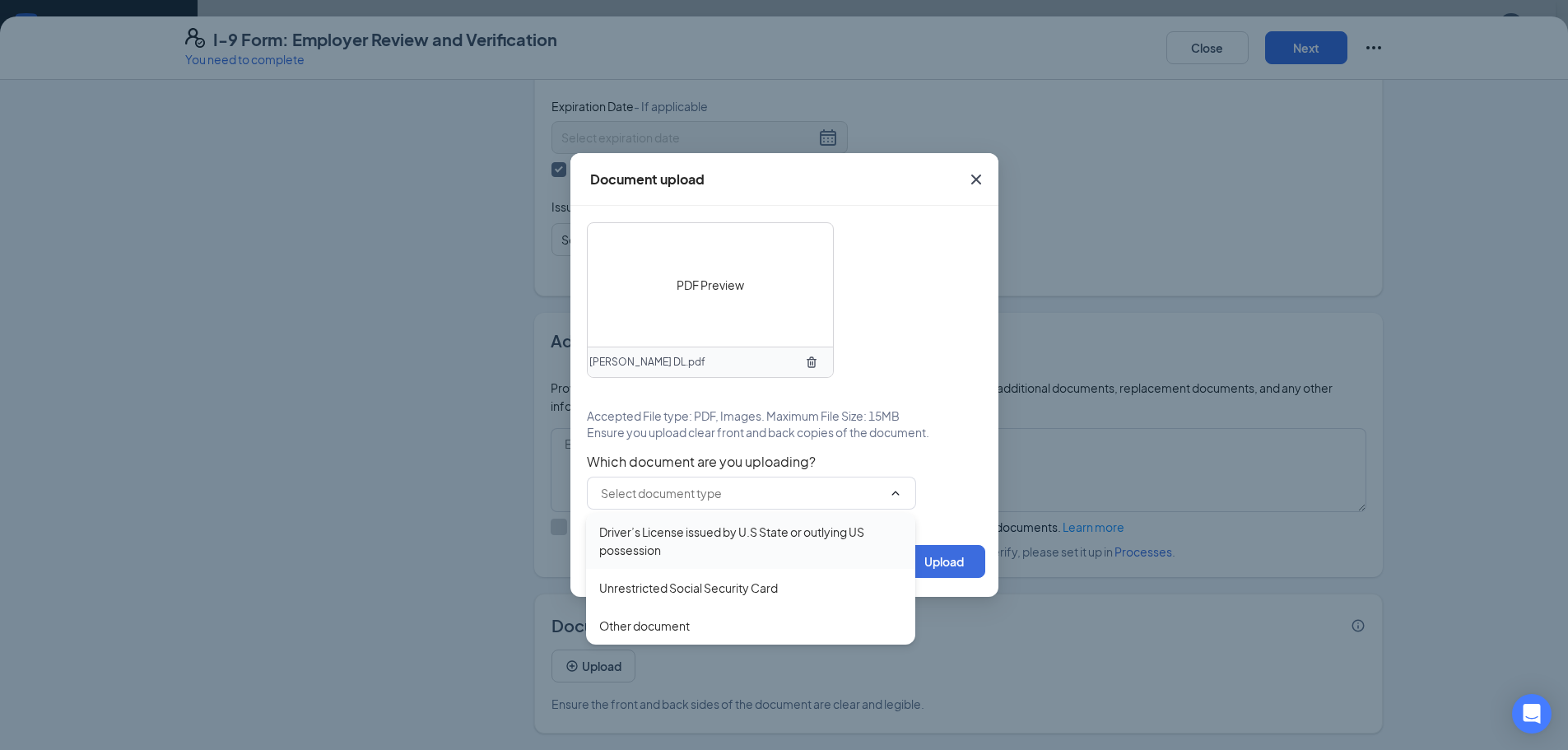
click at [703, 543] on div "Driver’s License issued by U.S State or outlying US possession" at bounding box center [751, 540] width 303 height 36
type input "Driver’s License issued by U.S State or outlying US possession"
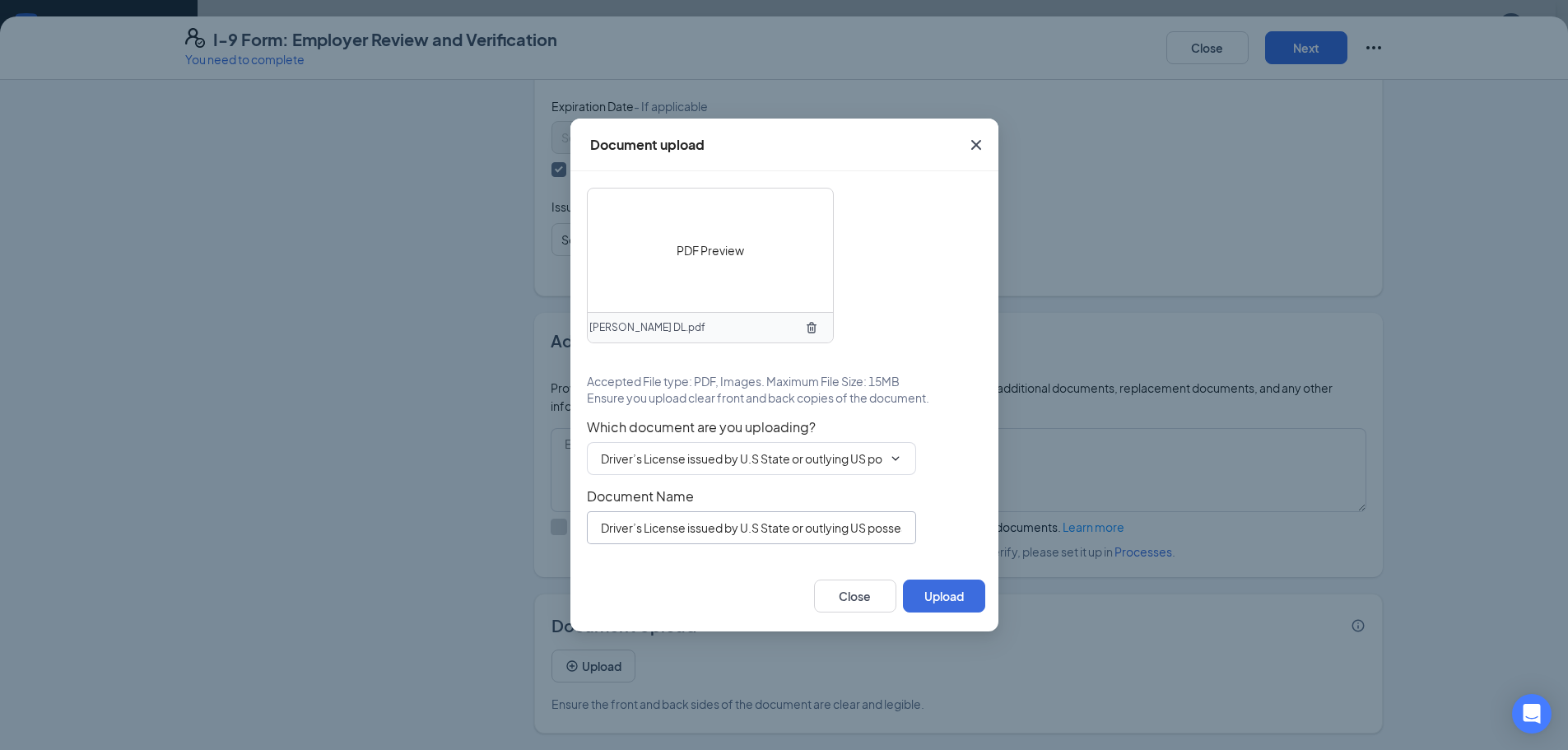
click at [690, 526] on input "Driver’s License issued by U.S State or outlying US possession" at bounding box center [751, 527] width 329 height 33
paste input "[PERSON_NAME] DL"
click at [698, 531] on input "Driver’s License iSamuel [PERSON_NAME] DLssued by [DEMOGRAPHIC_DATA] State or o…" at bounding box center [751, 527] width 329 height 33
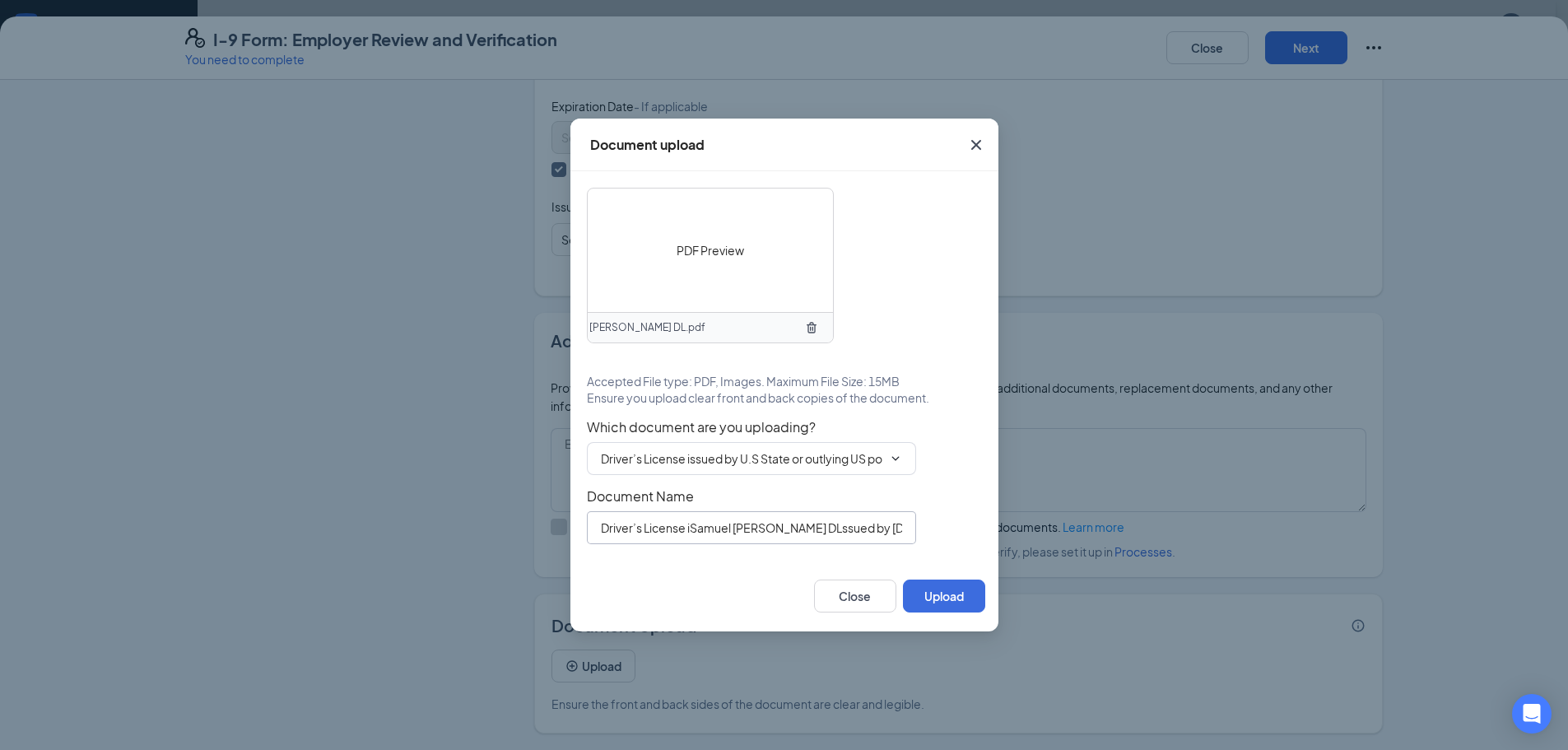
paste input "[PERSON_NAME] DL"
type input "[PERSON_NAME] DL"
click at [945, 595] on button "Upload" at bounding box center [943, 596] width 82 height 33
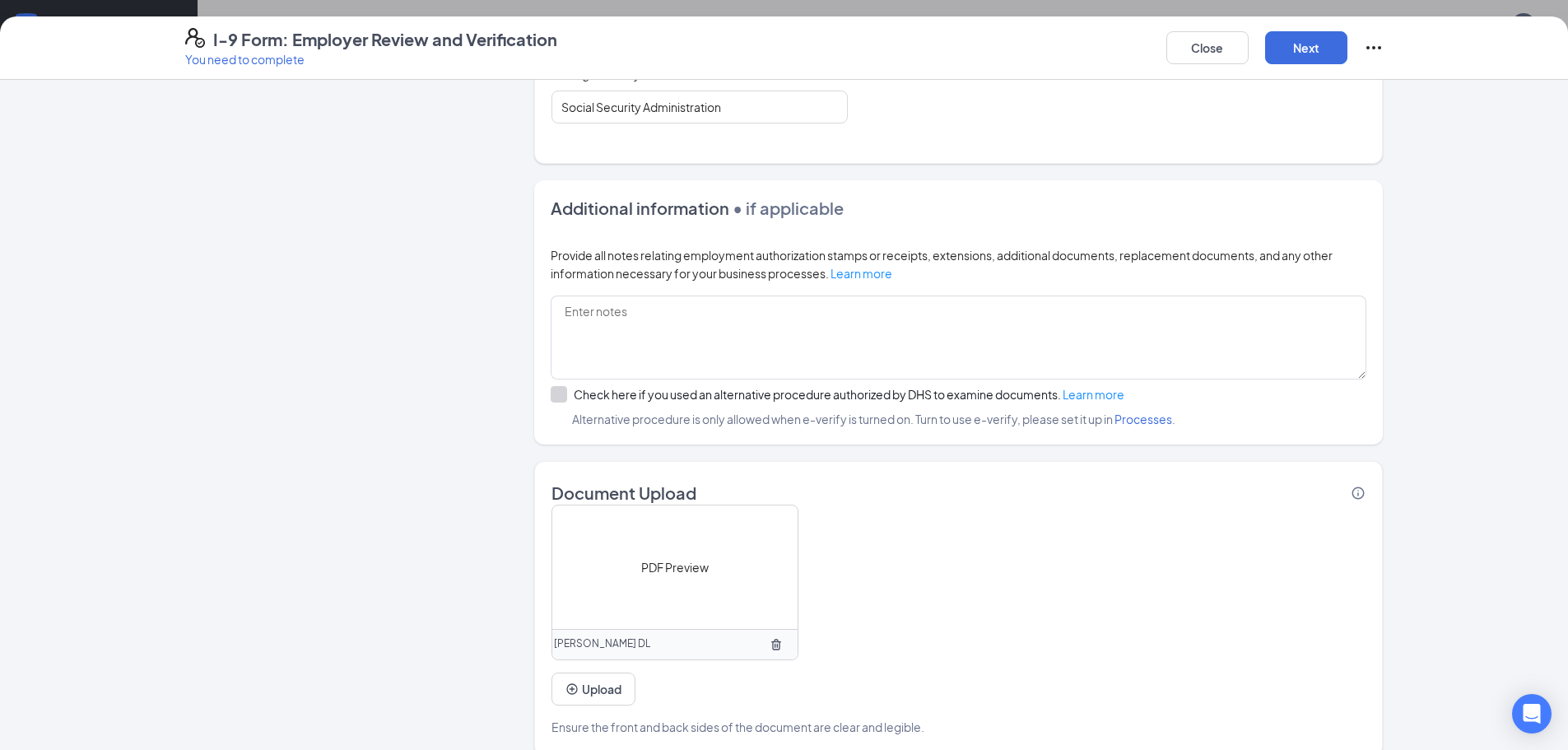
scroll to position [969, 0]
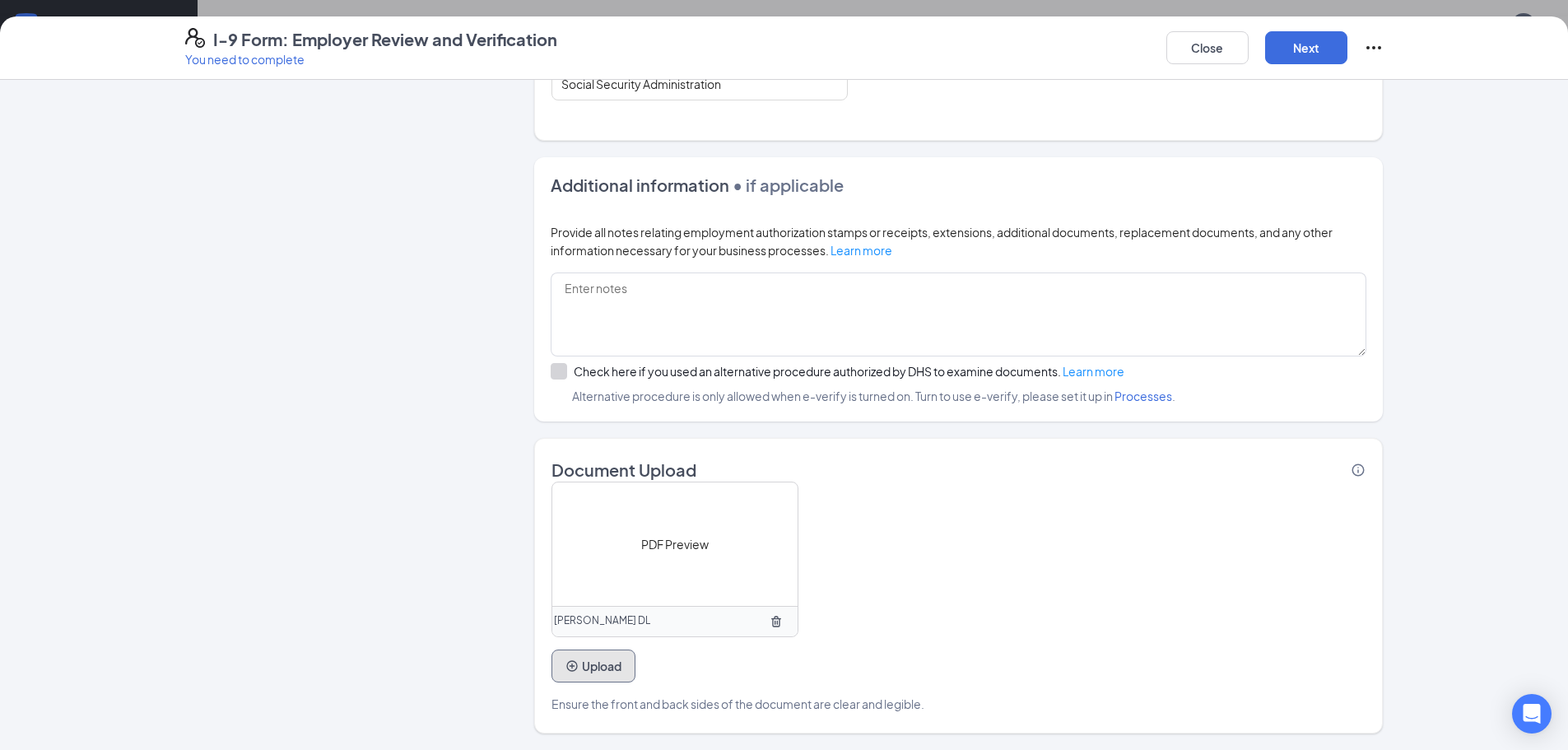
click at [603, 675] on button "Upload" at bounding box center [593, 666] width 84 height 33
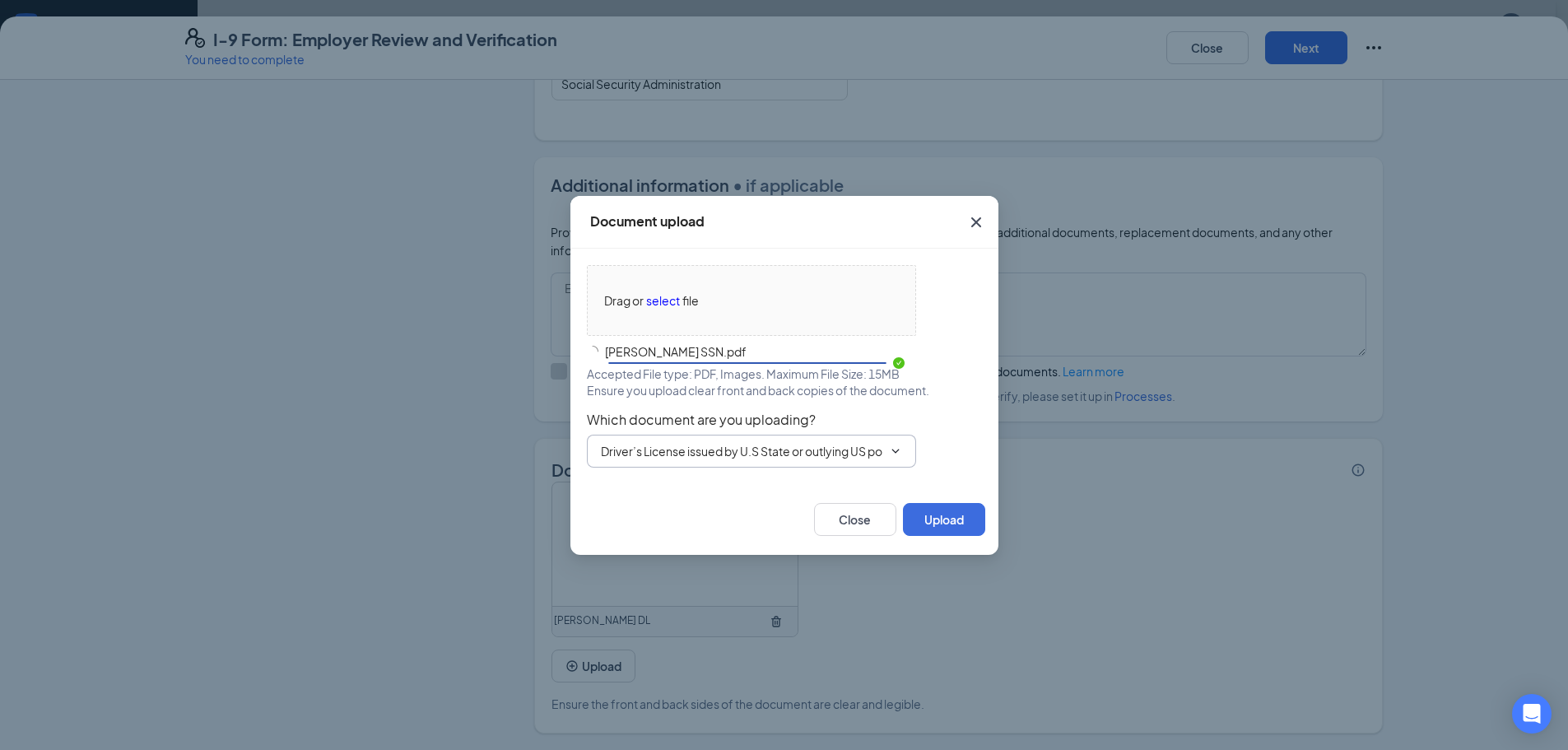
click at [817, 453] on input "Driver’s License issued by U.S State or outlying US possession" at bounding box center [741, 451] width 282 height 18
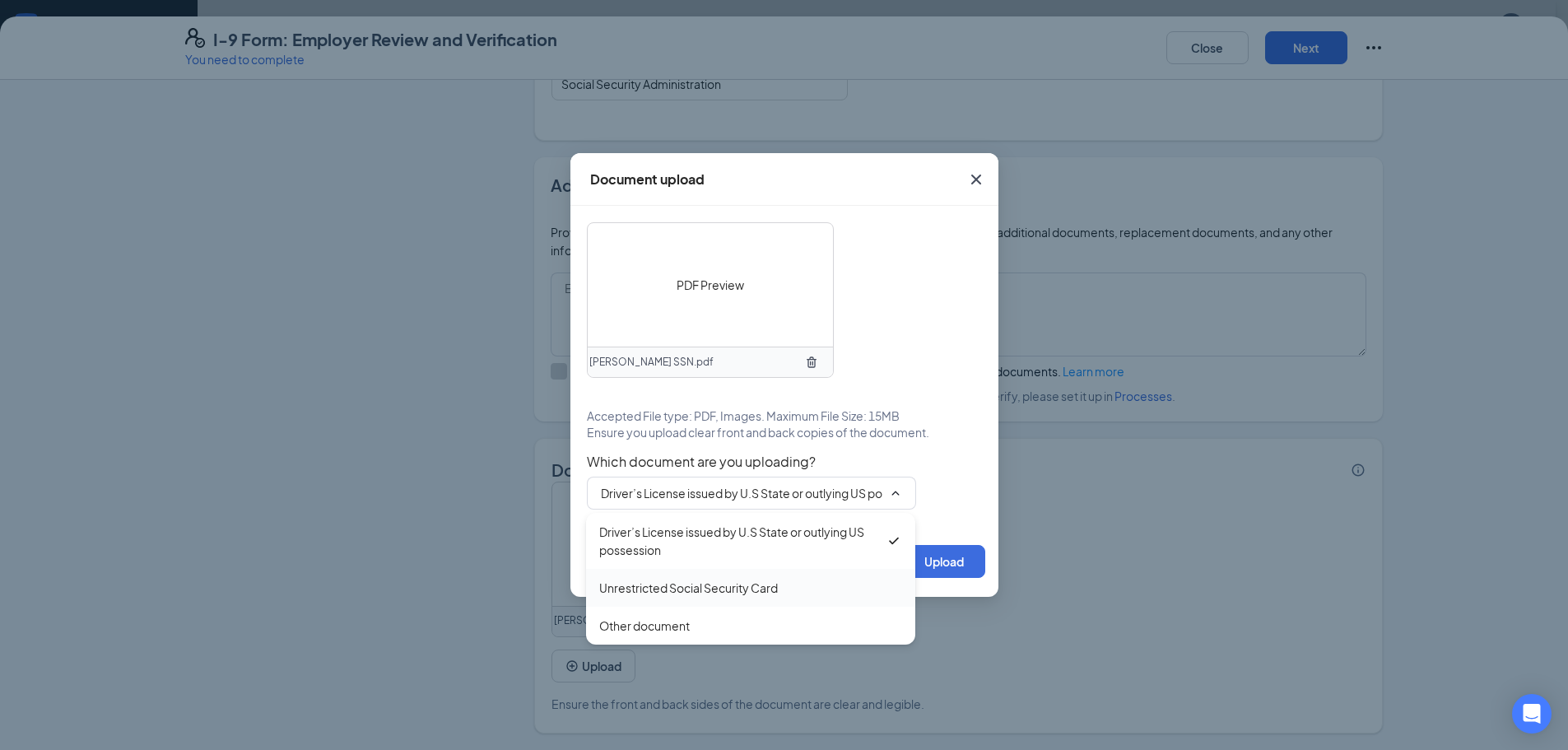
click at [686, 583] on div "Unrestricted Social Security Card" at bounding box center [688, 587] width 178 height 18
type input "Unrestricted Social Security Card"
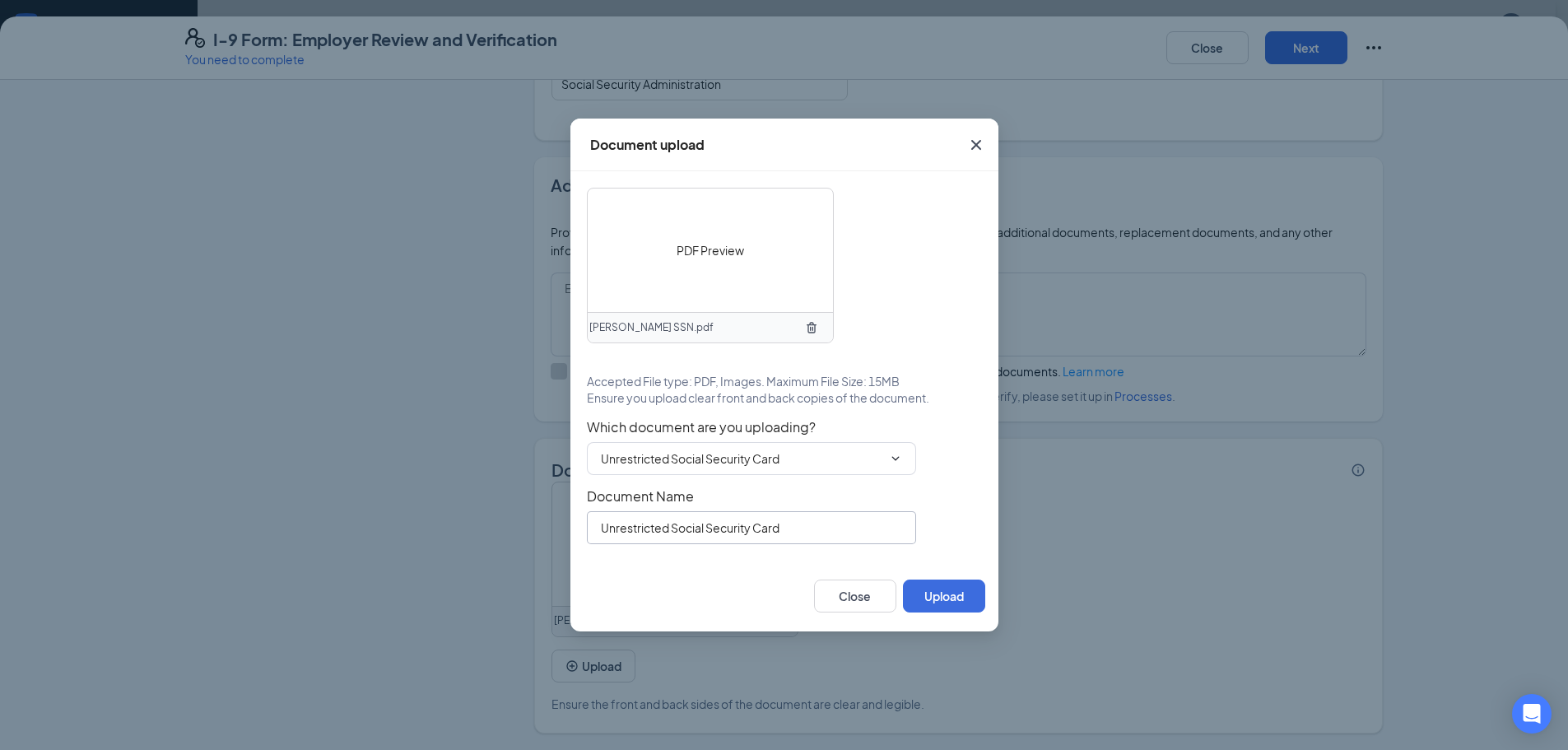
click at [720, 538] on input "Unrestricted Social Security Card" at bounding box center [751, 527] width 329 height 33
paste input "[PERSON_NAME] DL"
type input "[PERSON_NAME] SSN"
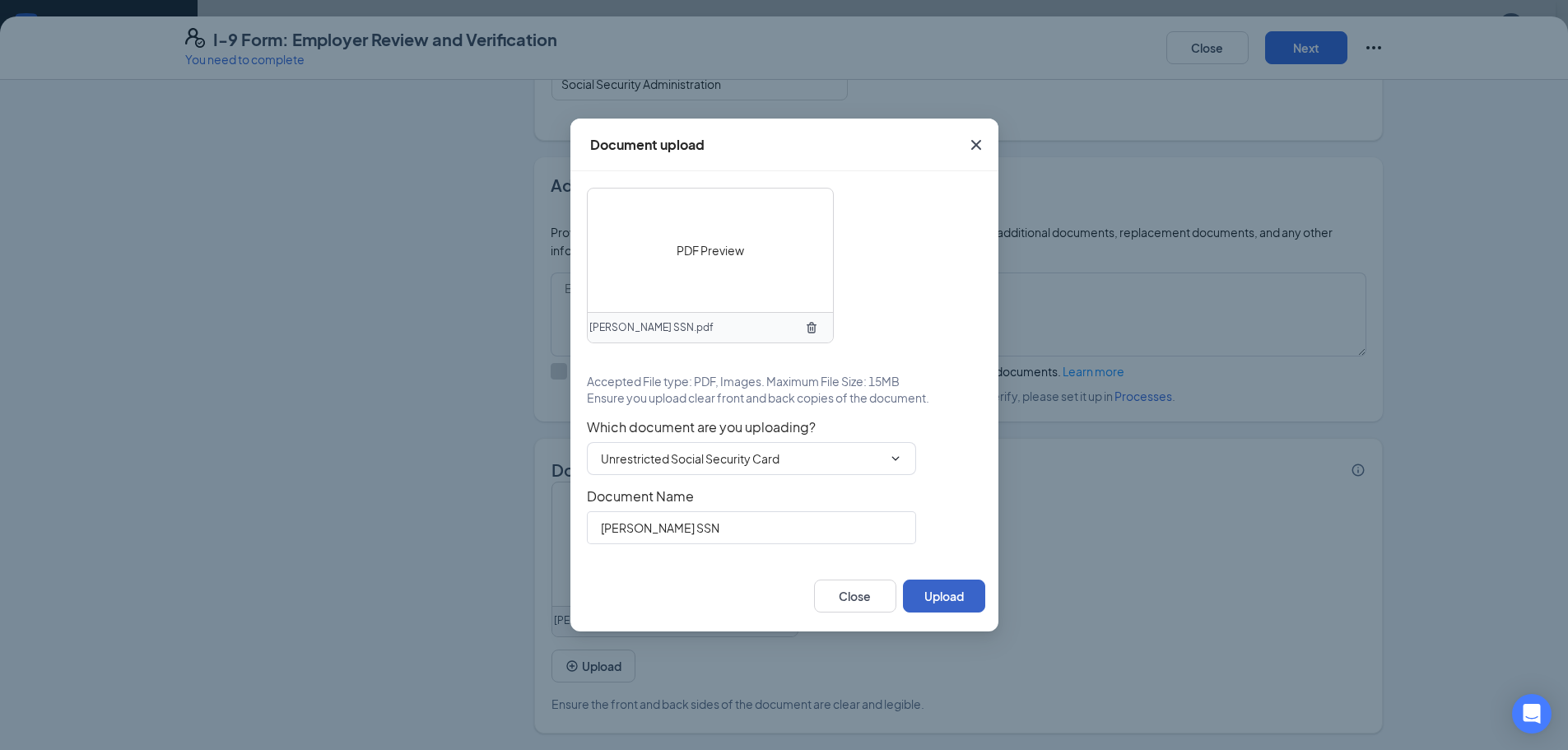
click at [946, 585] on button "Upload" at bounding box center [943, 596] width 82 height 33
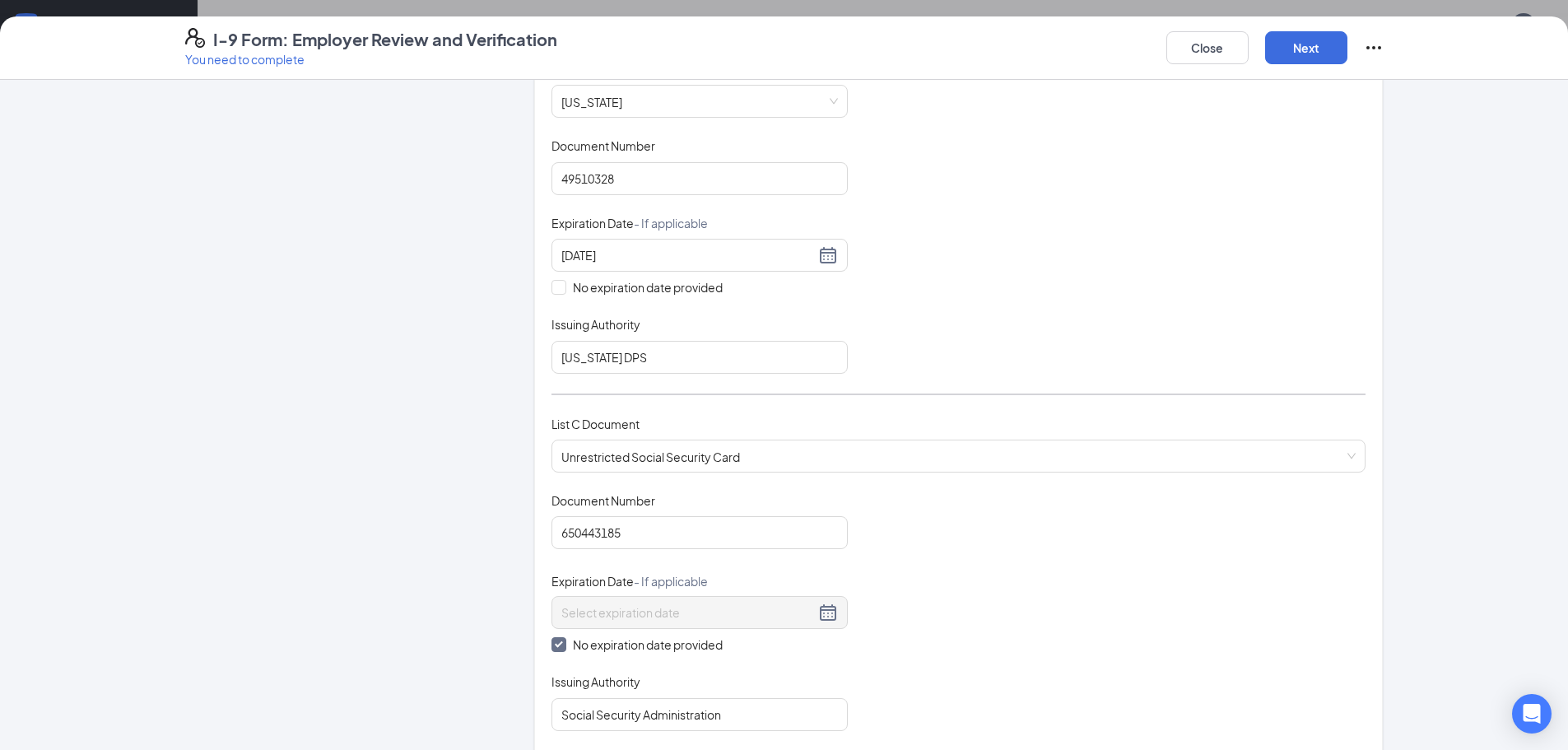
scroll to position [0, 0]
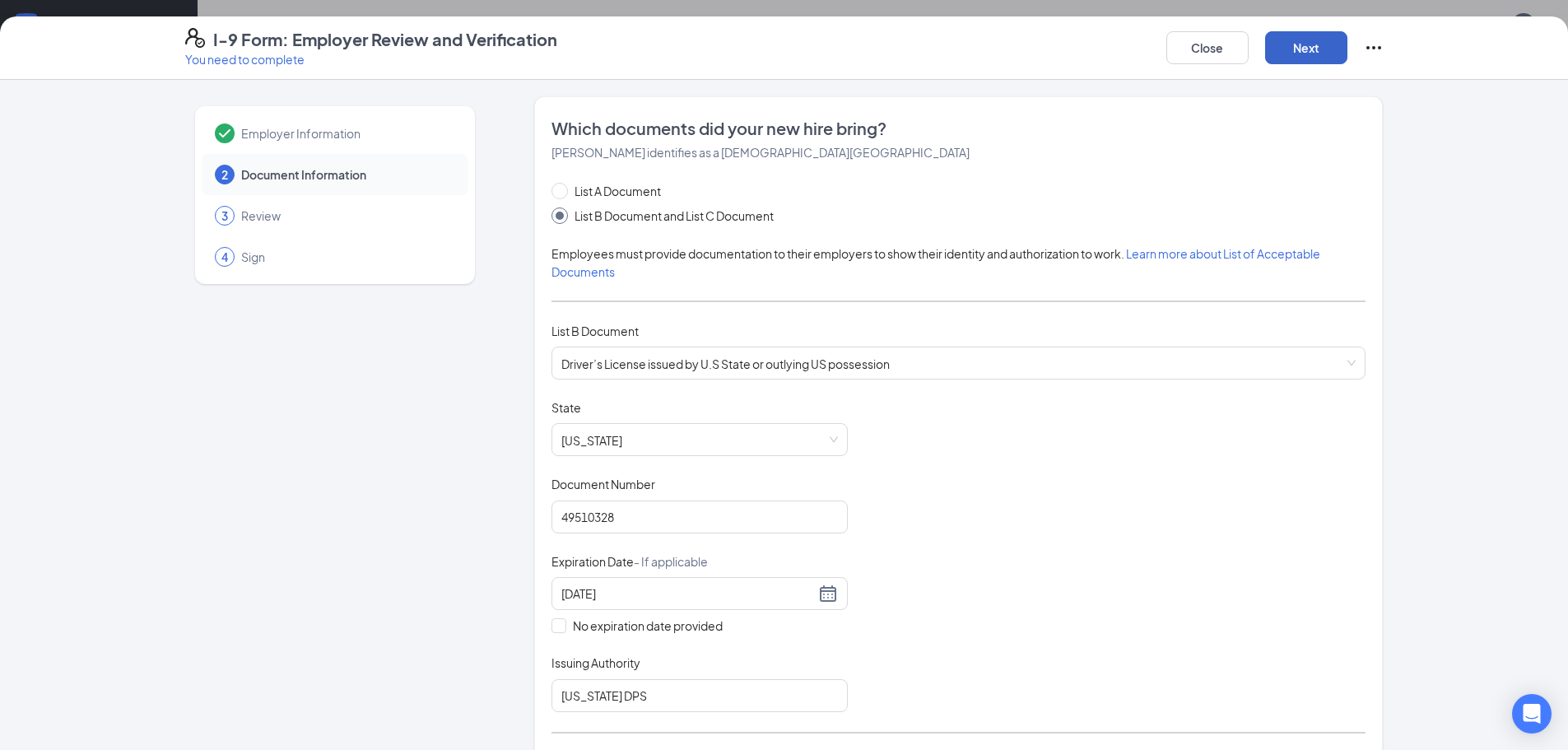
click at [1321, 43] on button "Next" at bounding box center [1306, 48] width 82 height 33
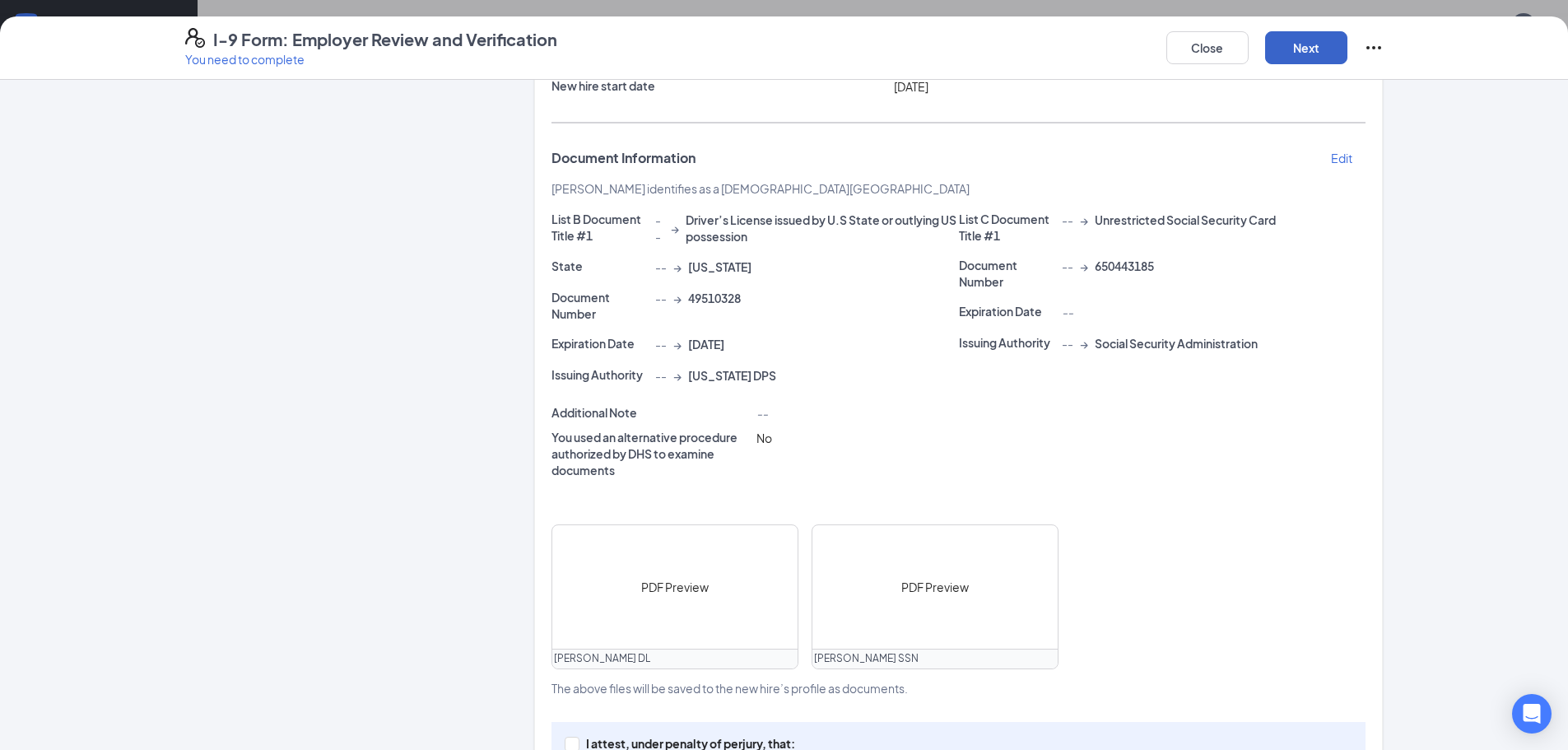
scroll to position [315, 0]
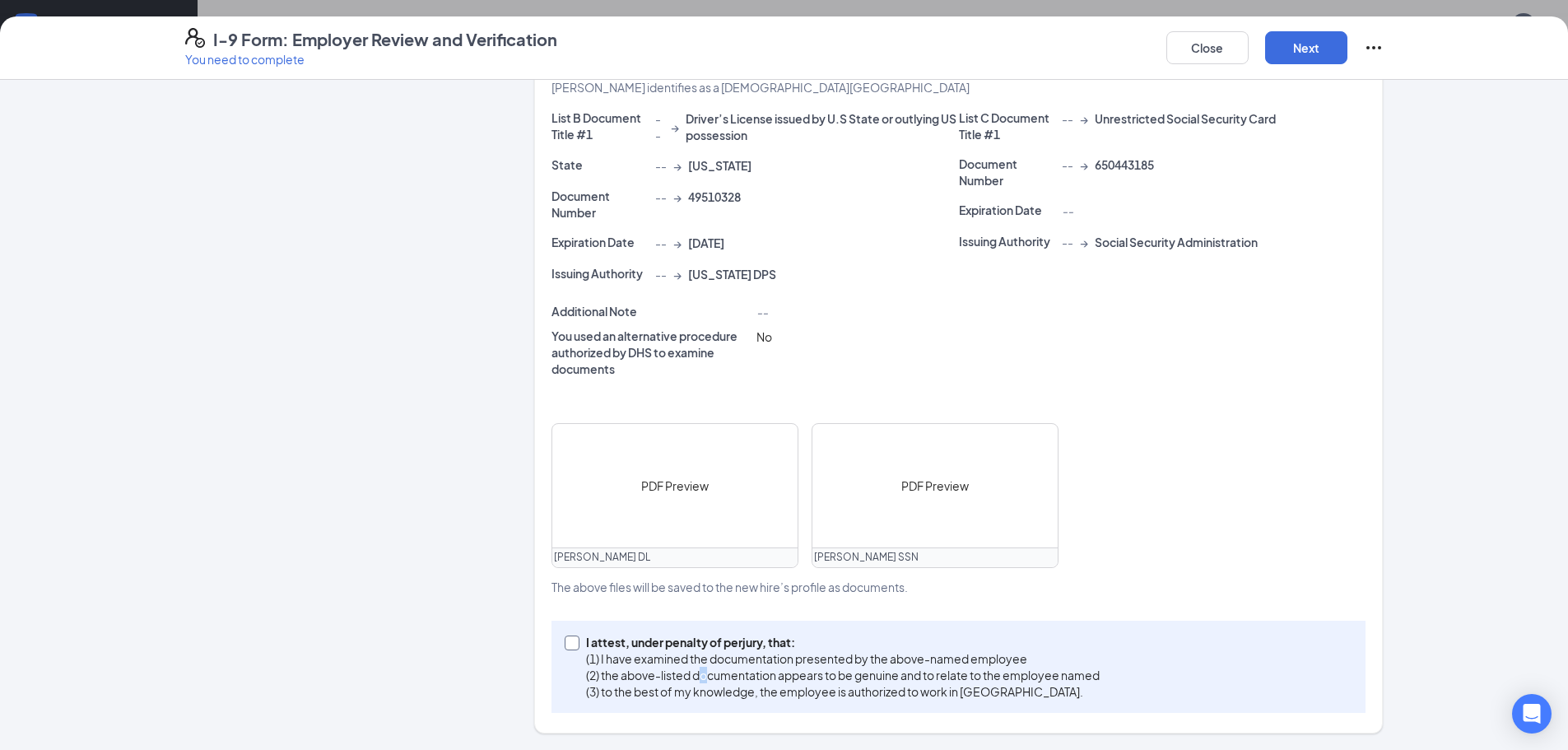
click at [700, 682] on p "(2) the above-listed documentation appears to be genuine and to relate to the e…" at bounding box center [843, 675] width 514 height 17
click at [553, 647] on div "I attest, under penalty of [PERSON_NAME], that: (1) I have examined the documen…" at bounding box center [958, 667] width 814 height 92
click at [565, 644] on input "I attest, under penalty of [PERSON_NAME], that: (1) I have examined the documen…" at bounding box center [570, 641] width 11 height 11
checkbox input "true"
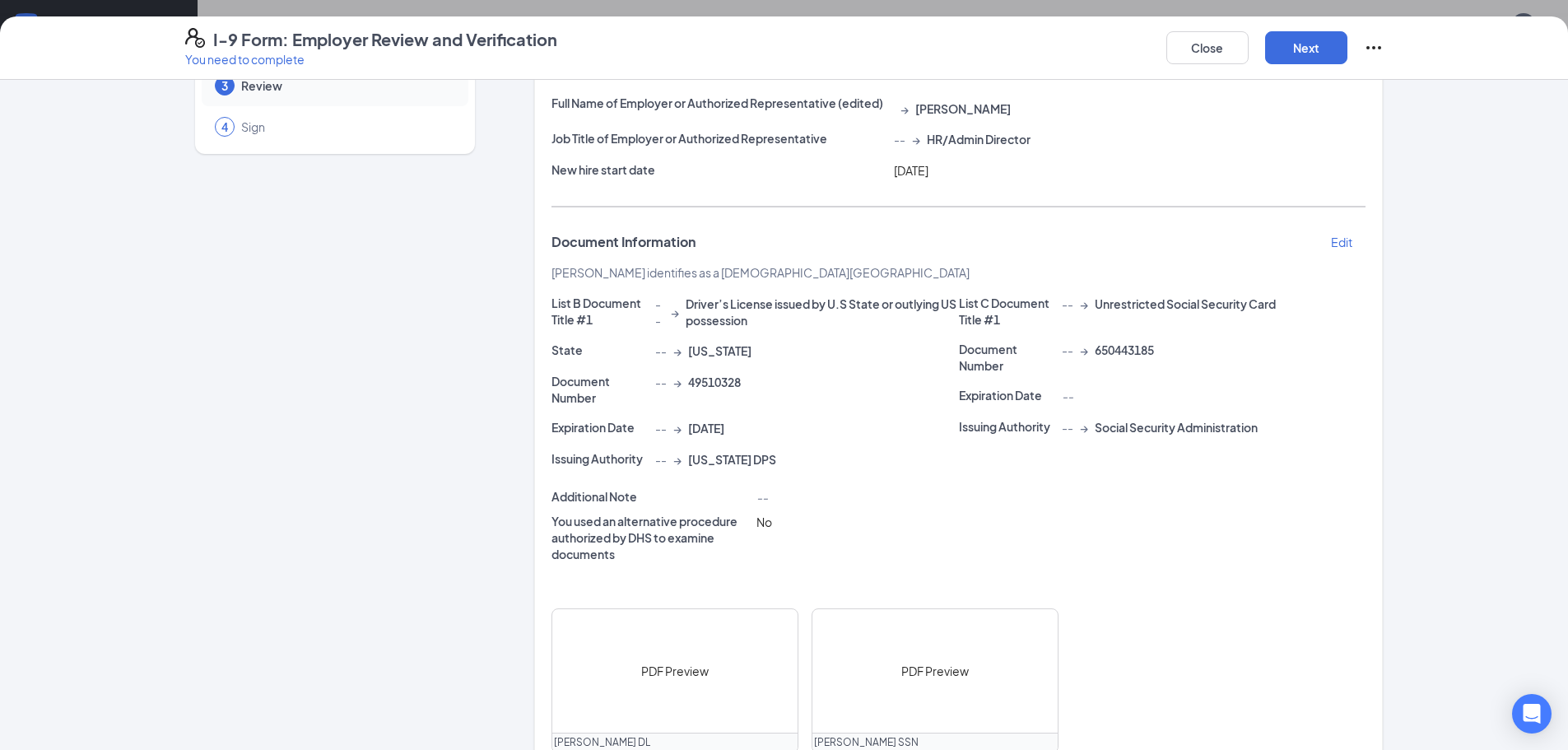
scroll to position [68, 0]
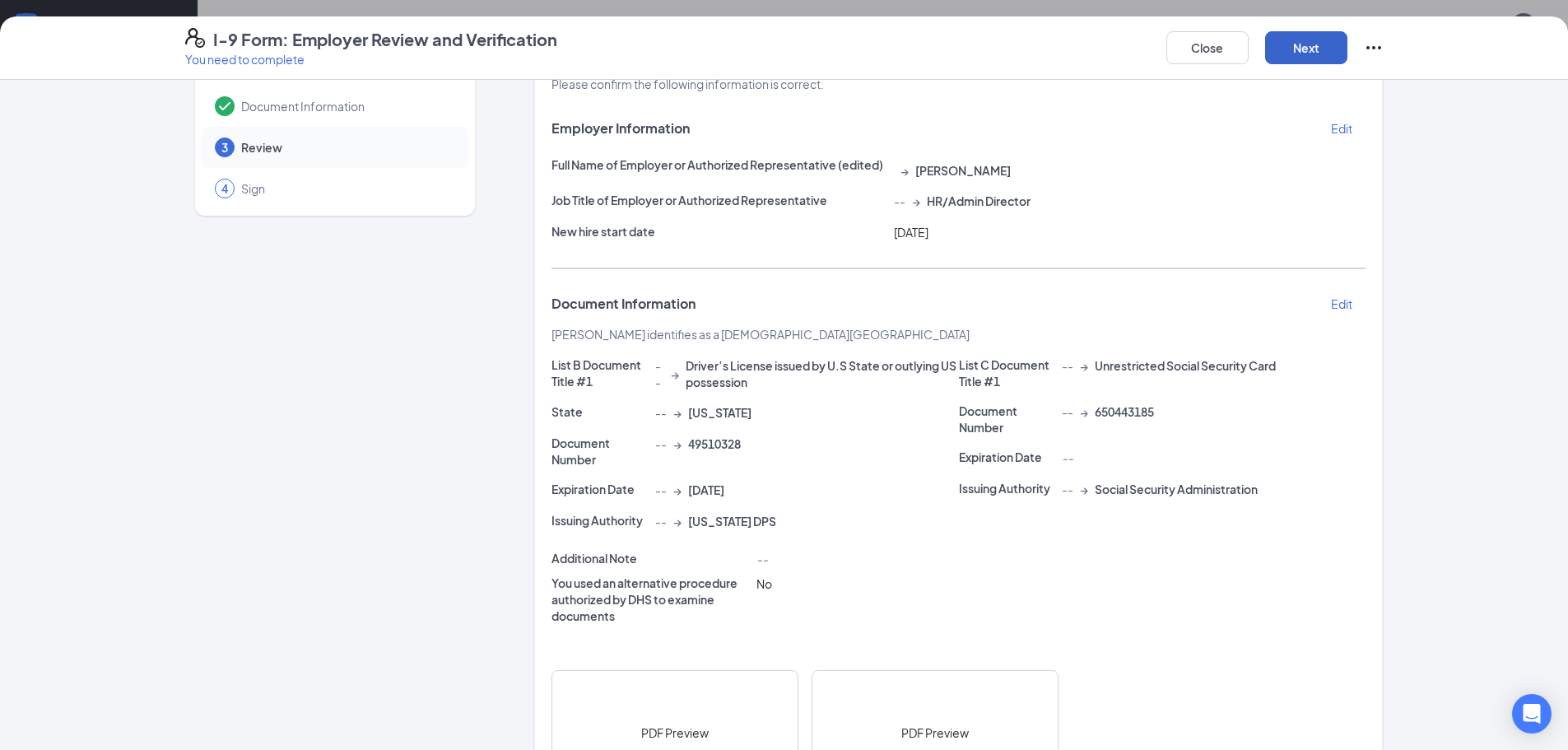
click at [1329, 53] on button "Next" at bounding box center [1306, 48] width 82 height 33
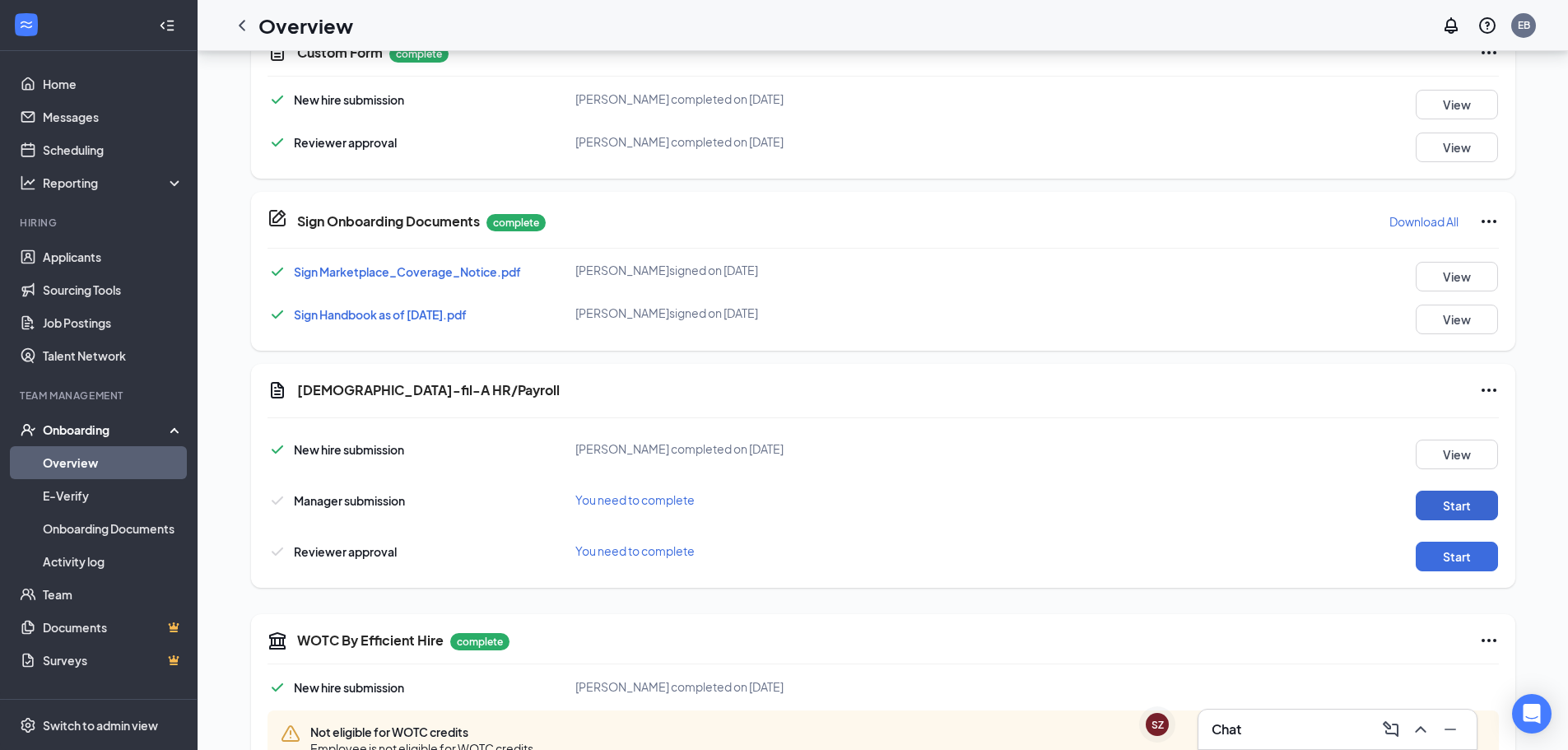
scroll to position [754, 0]
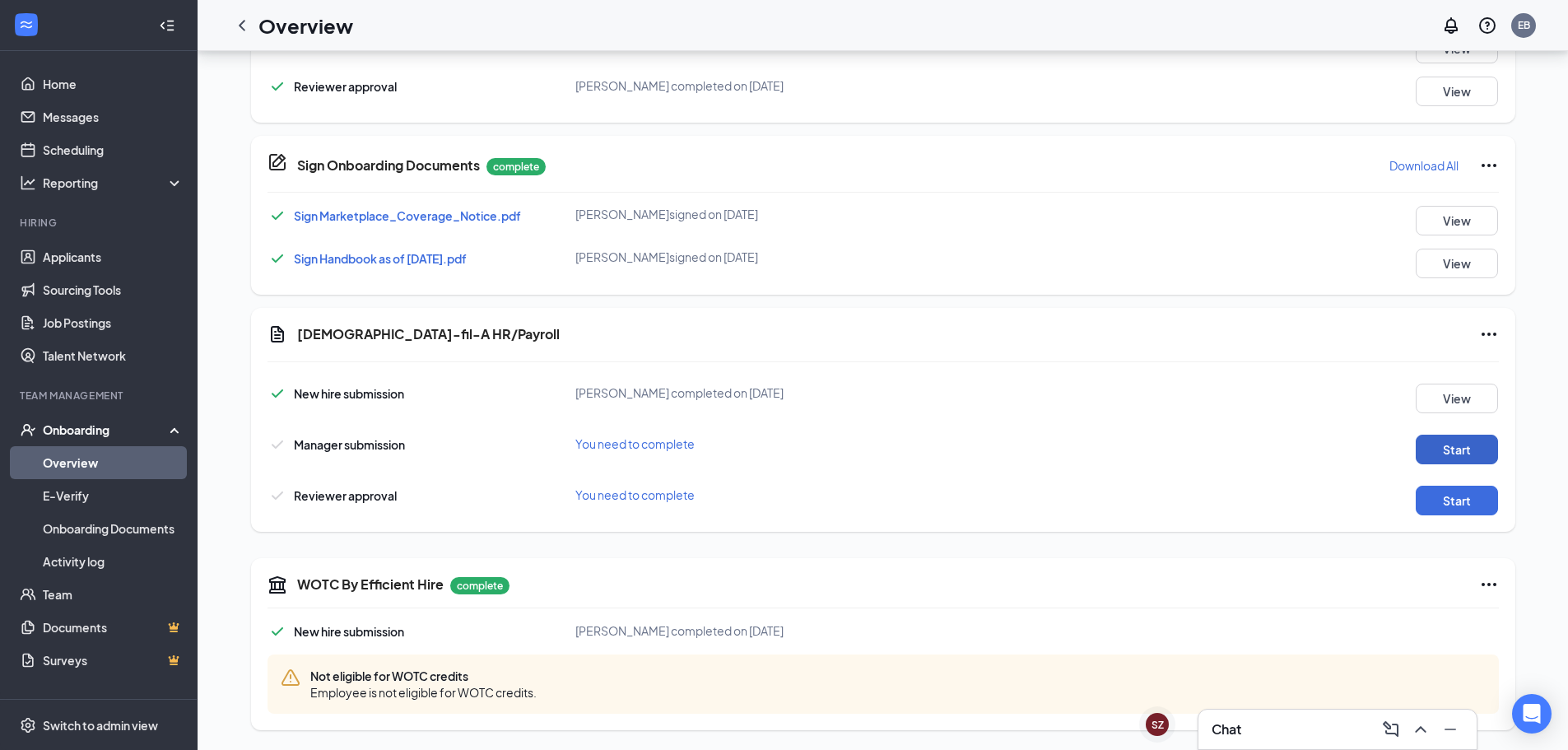
click at [1478, 449] on button "Start" at bounding box center [1456, 449] width 82 height 30
click at [1444, 500] on button "Start" at bounding box center [1456, 501] width 82 height 30
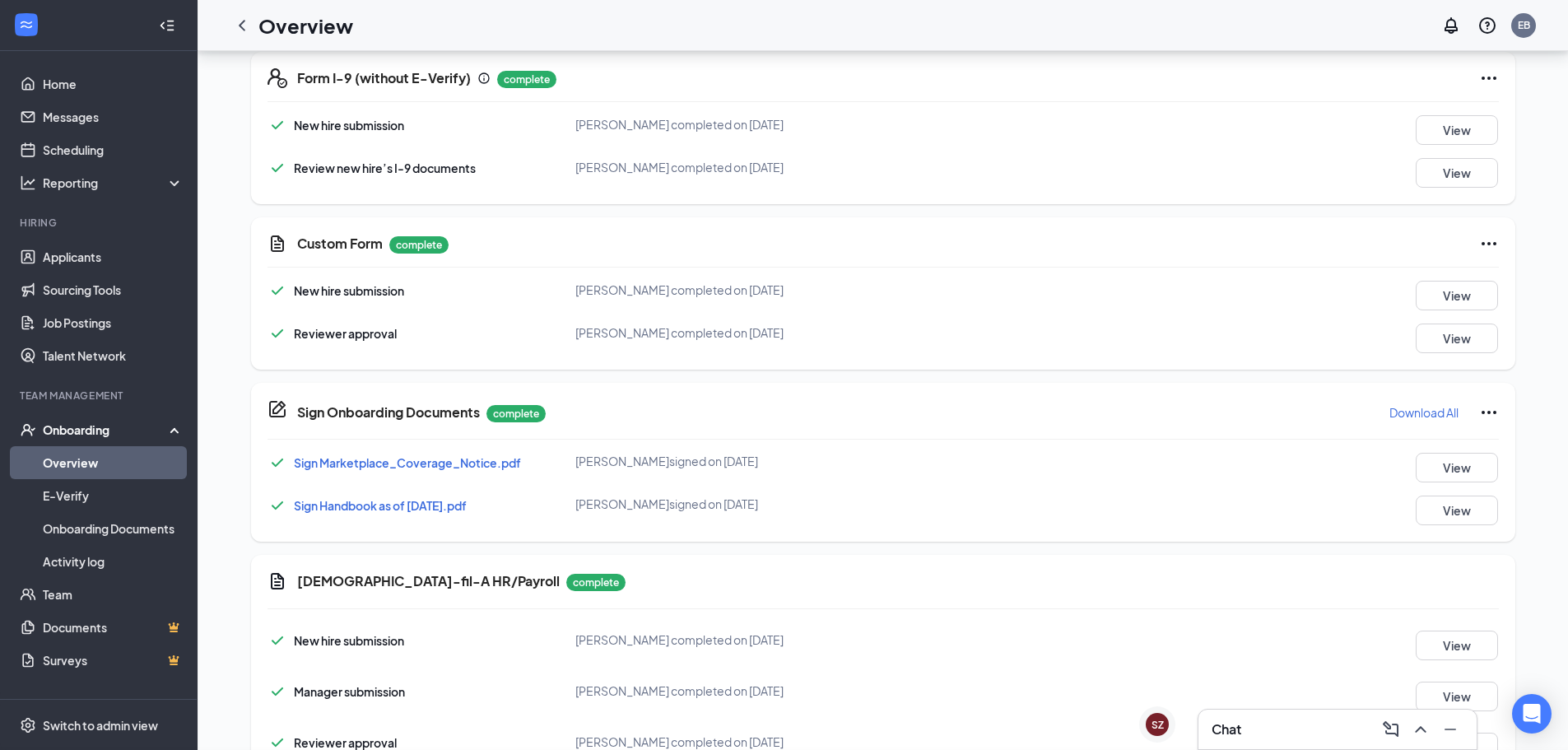
scroll to position [519, 0]
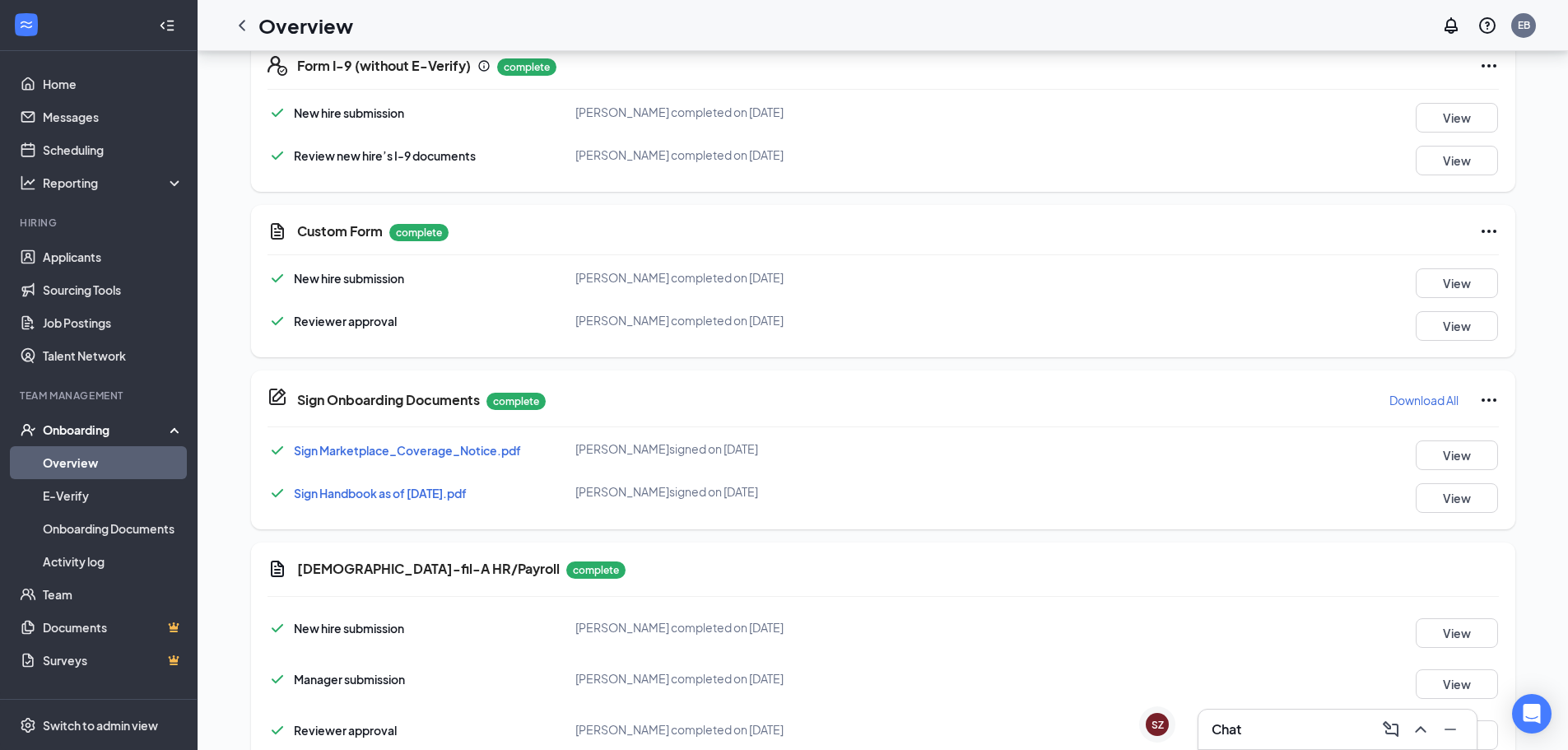
drag, startPoint x: 245, startPoint y: 18, endPoint x: 255, endPoint y: 35, distance: 19.7
click at [245, 18] on icon "ChevronLeft" at bounding box center [241, 25] width 19 height 19
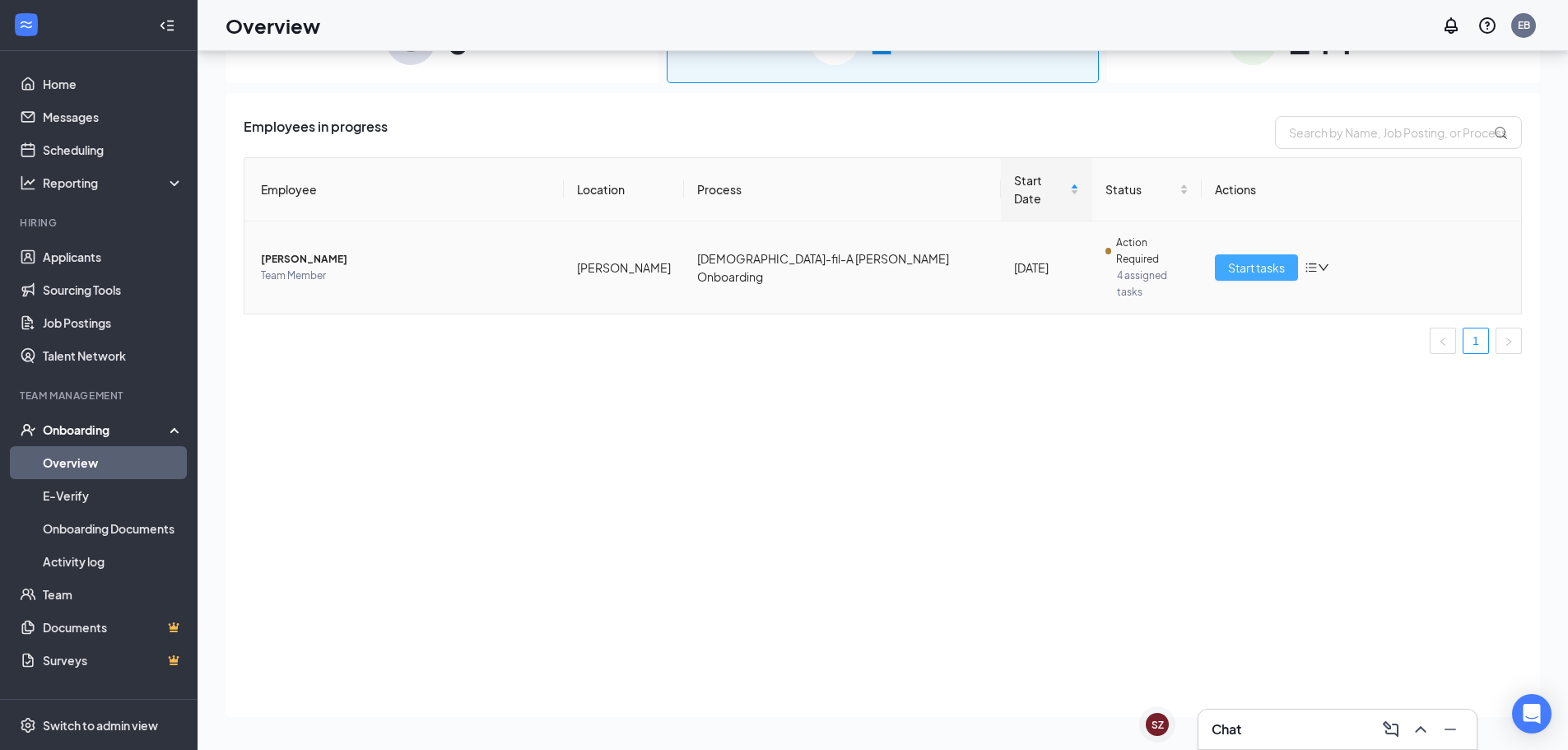
click at [1243, 259] on span "Start tasks" at bounding box center [1256, 268] width 56 height 18
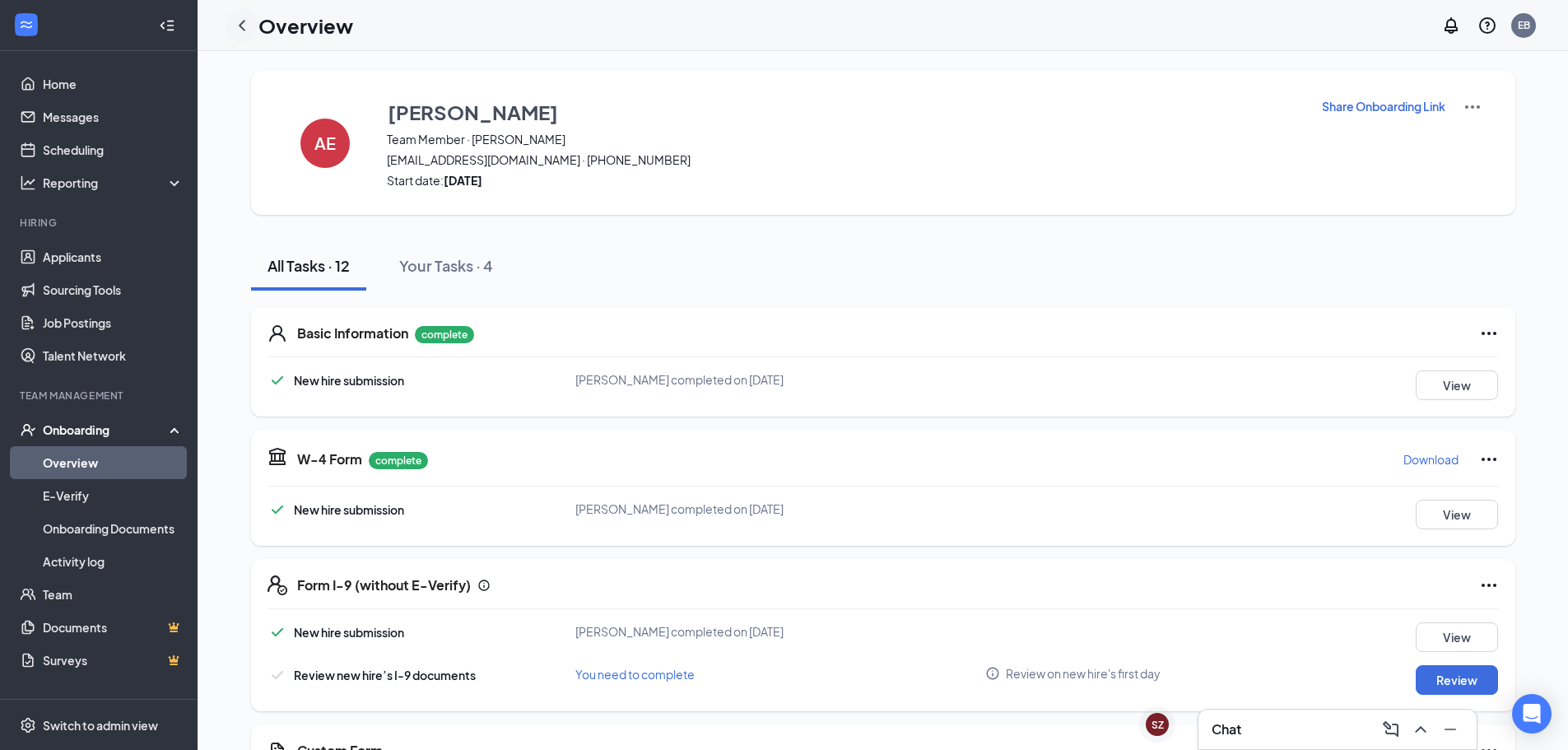
click at [233, 30] on icon "ChevronLeft" at bounding box center [241, 25] width 19 height 19
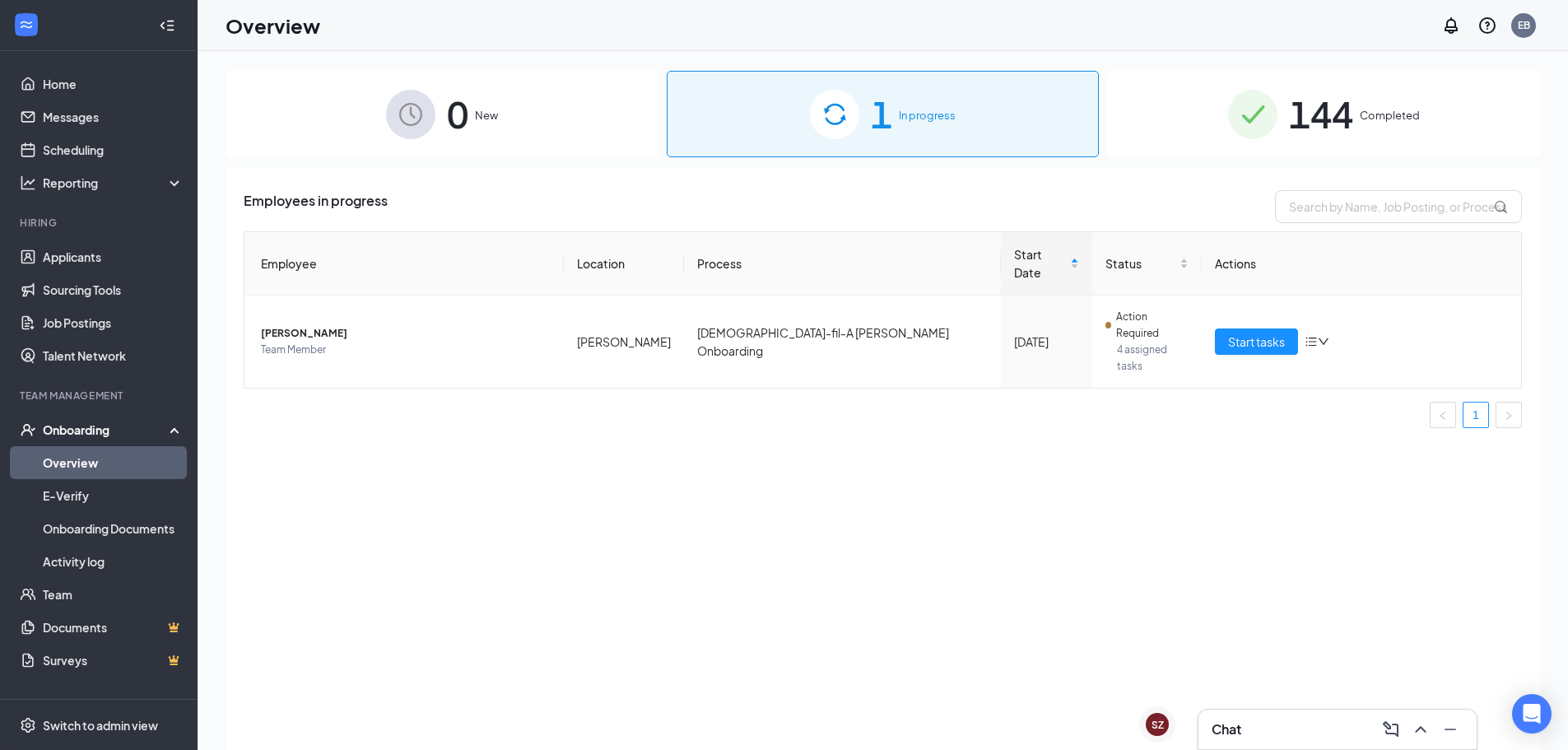
click at [694, 511] on div "Employees in progress Employee Location Process Start Date Status Actions [PERS…" at bounding box center [882, 478] width 1315 height 623
